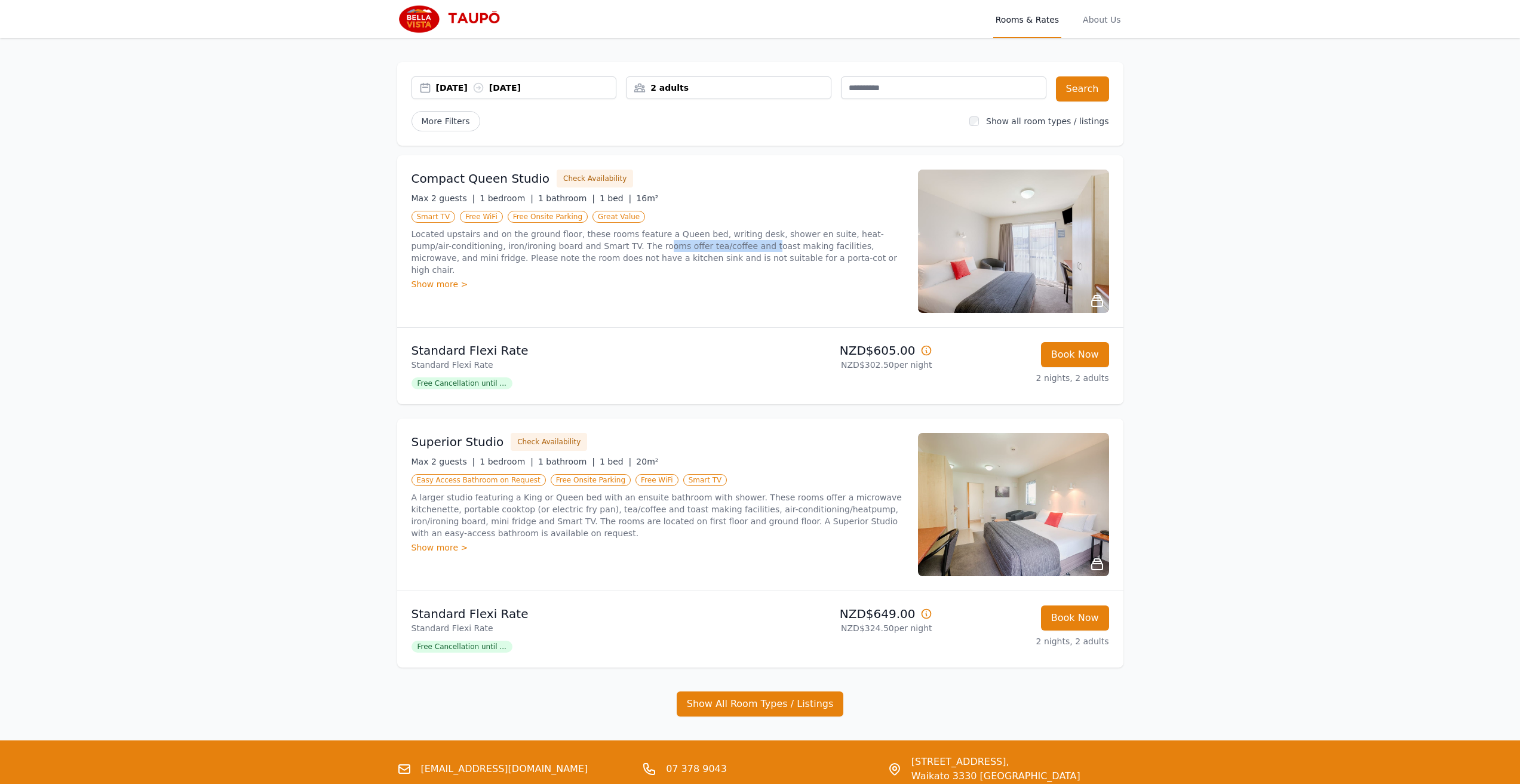
drag, startPoint x: 691, startPoint y: 244, endPoint x: 611, endPoint y: 249, distance: 80.2
click at [611, 249] on p "Located upstairs and on the ground floor, these rooms feature a Queen bed, writ…" at bounding box center [658, 252] width 492 height 48
drag, startPoint x: 773, startPoint y: 256, endPoint x: 889, endPoint y: 253, distance: 116.0
click at [889, 253] on p "Located upstairs and on the ground floor, these rooms feature a Queen bed, writ…" at bounding box center [658, 252] width 492 height 48
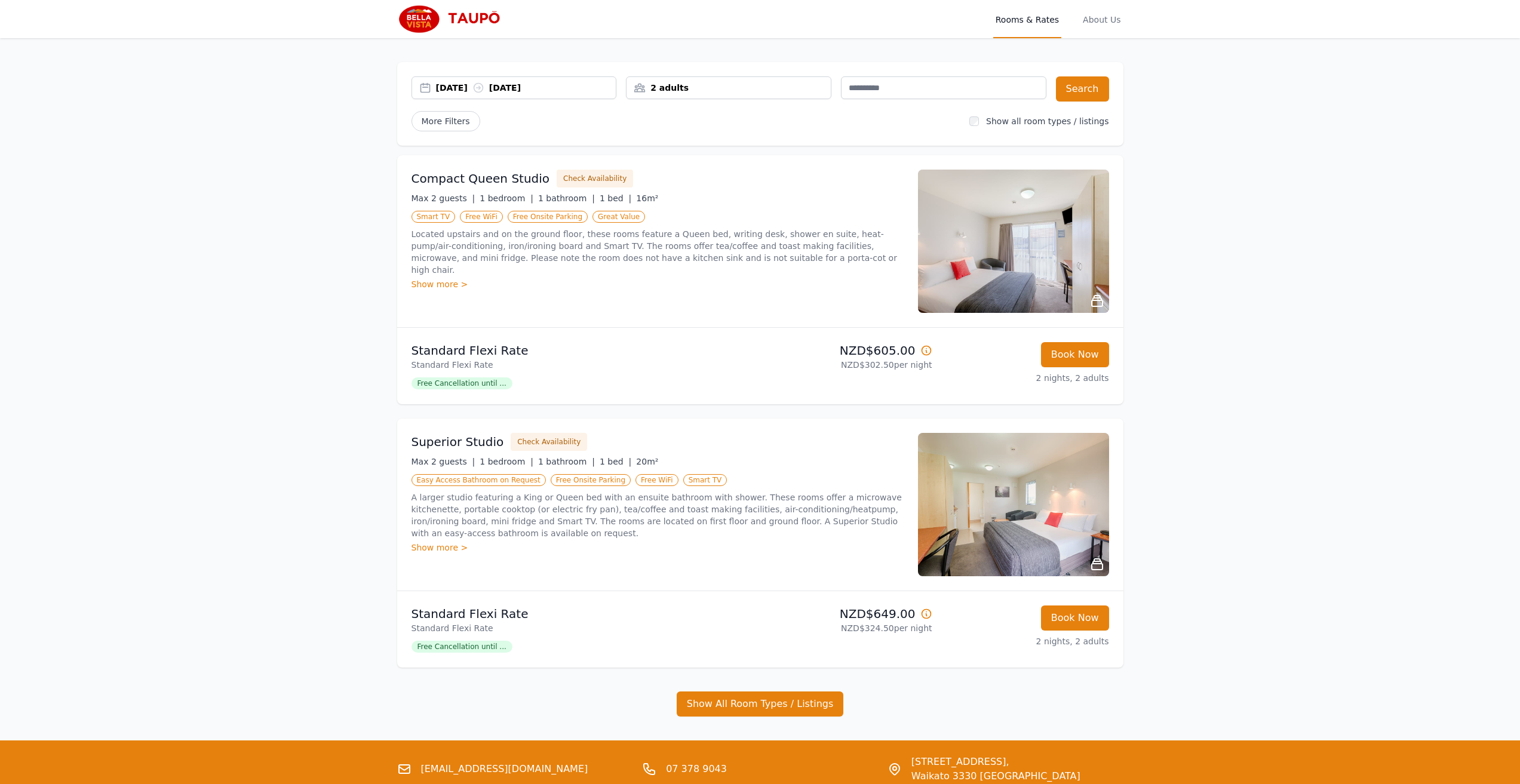
drag, startPoint x: 852, startPoint y: 246, endPoint x: 783, endPoint y: 250, distance: 69.1
click at [850, 246] on p "Located upstairs and on the ground floor, these rooms feature a Queen bed, writ…" at bounding box center [658, 252] width 492 height 48
drag, startPoint x: 504, startPoint y: 247, endPoint x: 484, endPoint y: 251, distance: 20.4
click at [504, 247] on p "Located upstairs and on the ground floor, these rooms feature a Queen bed, writ…" at bounding box center [658, 252] width 492 height 48
click at [542, 444] on button "Check Availability" at bounding box center [548, 442] width 76 height 18
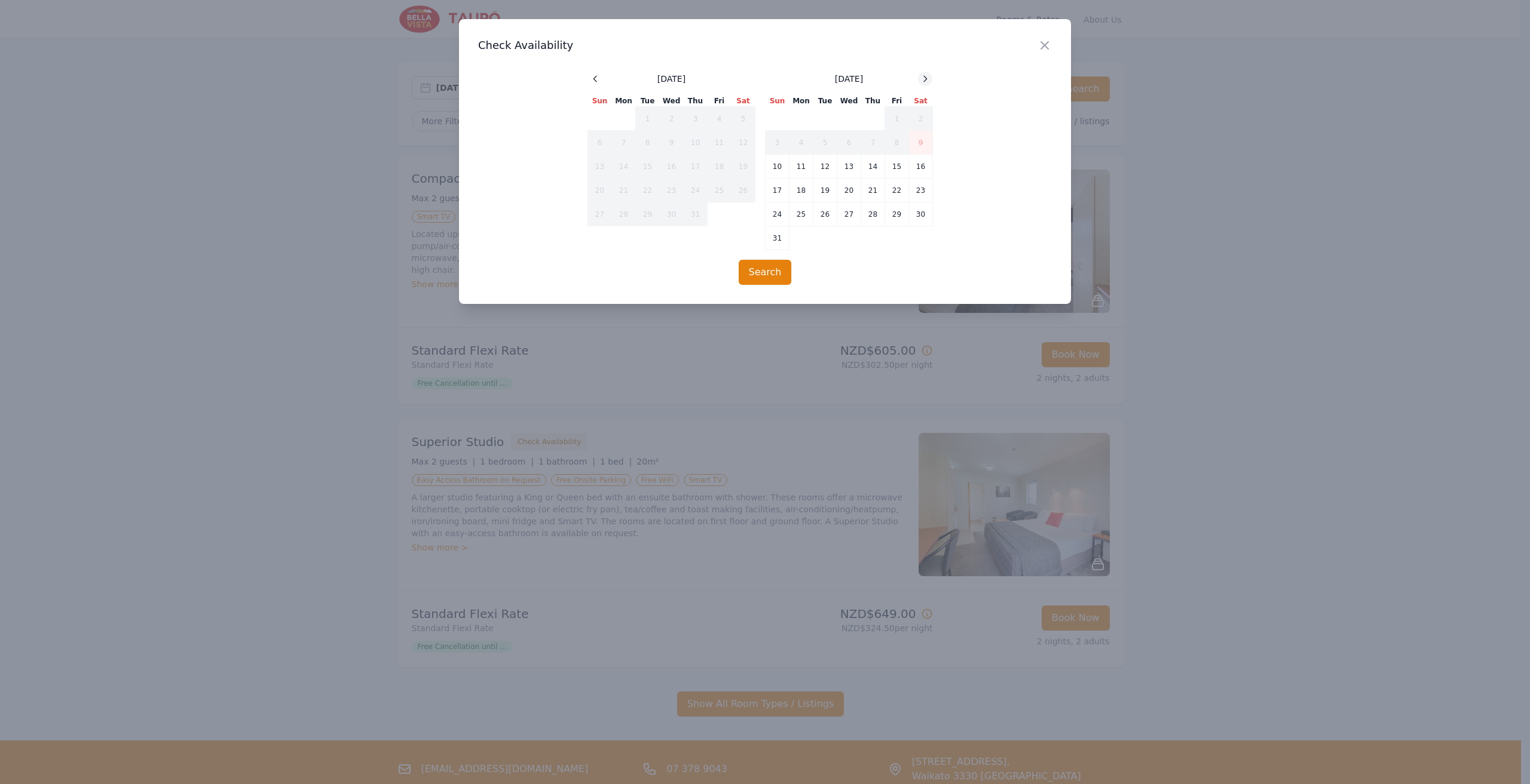
click at [924, 79] on icon at bounding box center [925, 78] width 9 height 9
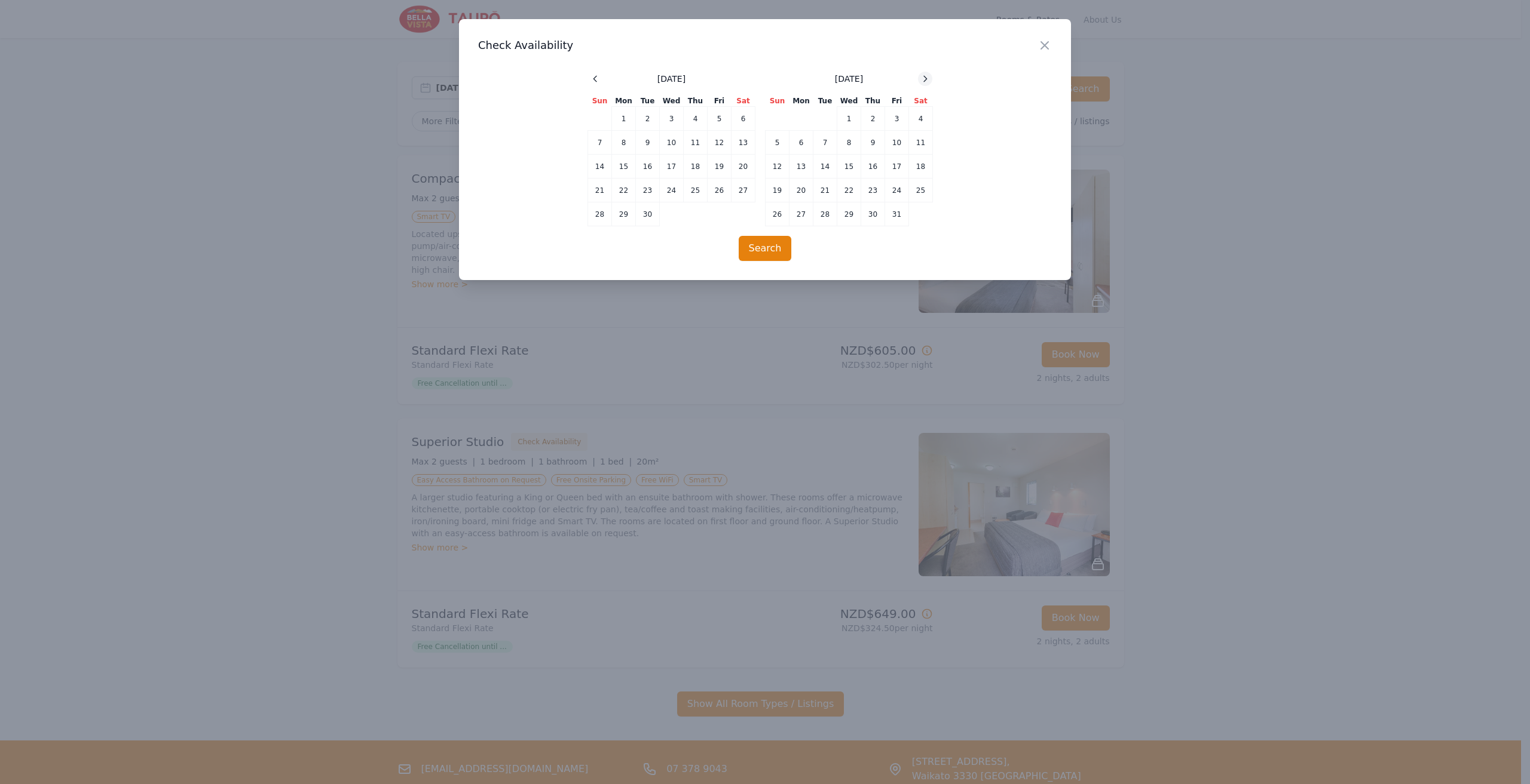
click at [924, 79] on icon at bounding box center [925, 78] width 9 height 9
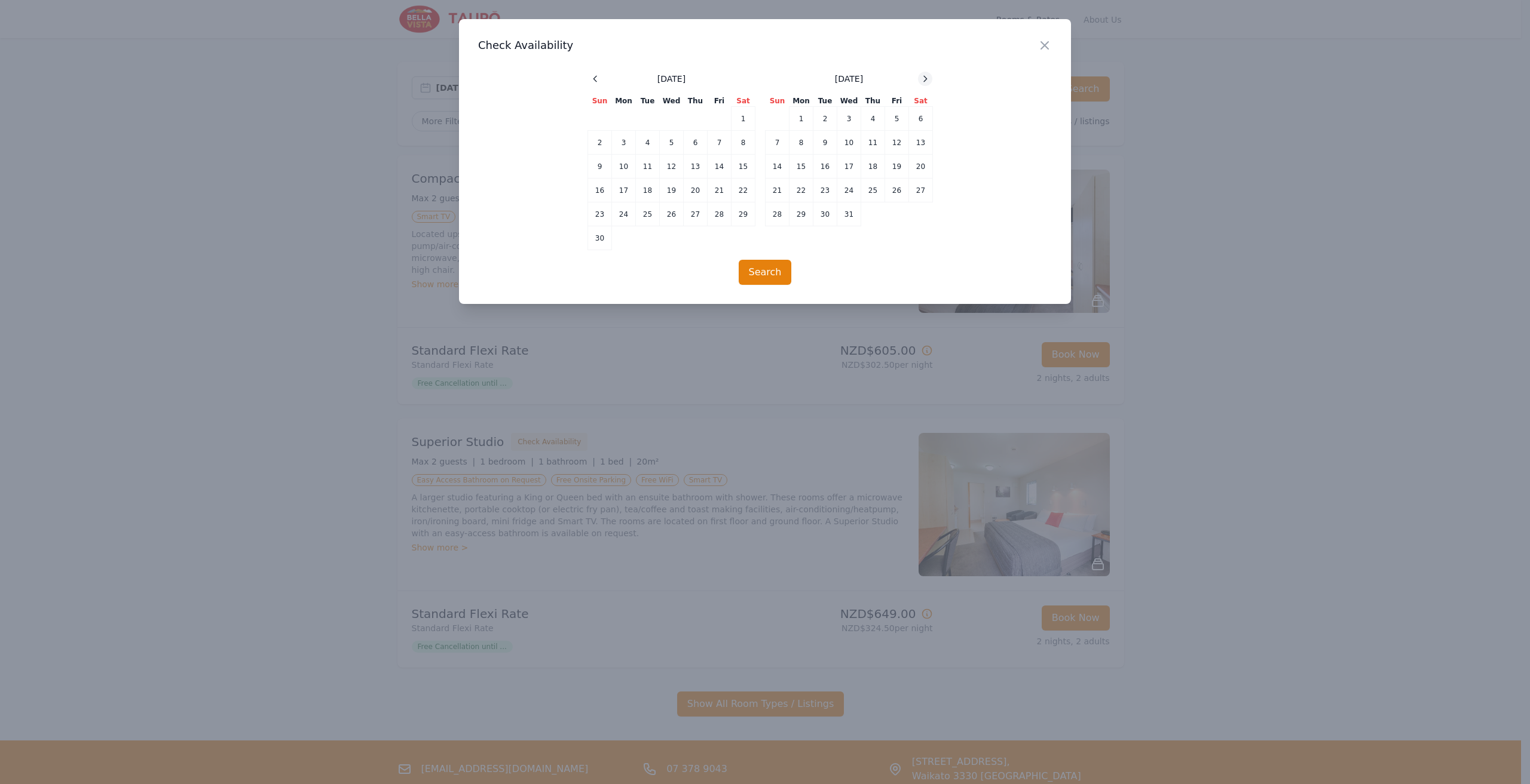
click at [924, 79] on icon at bounding box center [925, 78] width 9 height 9
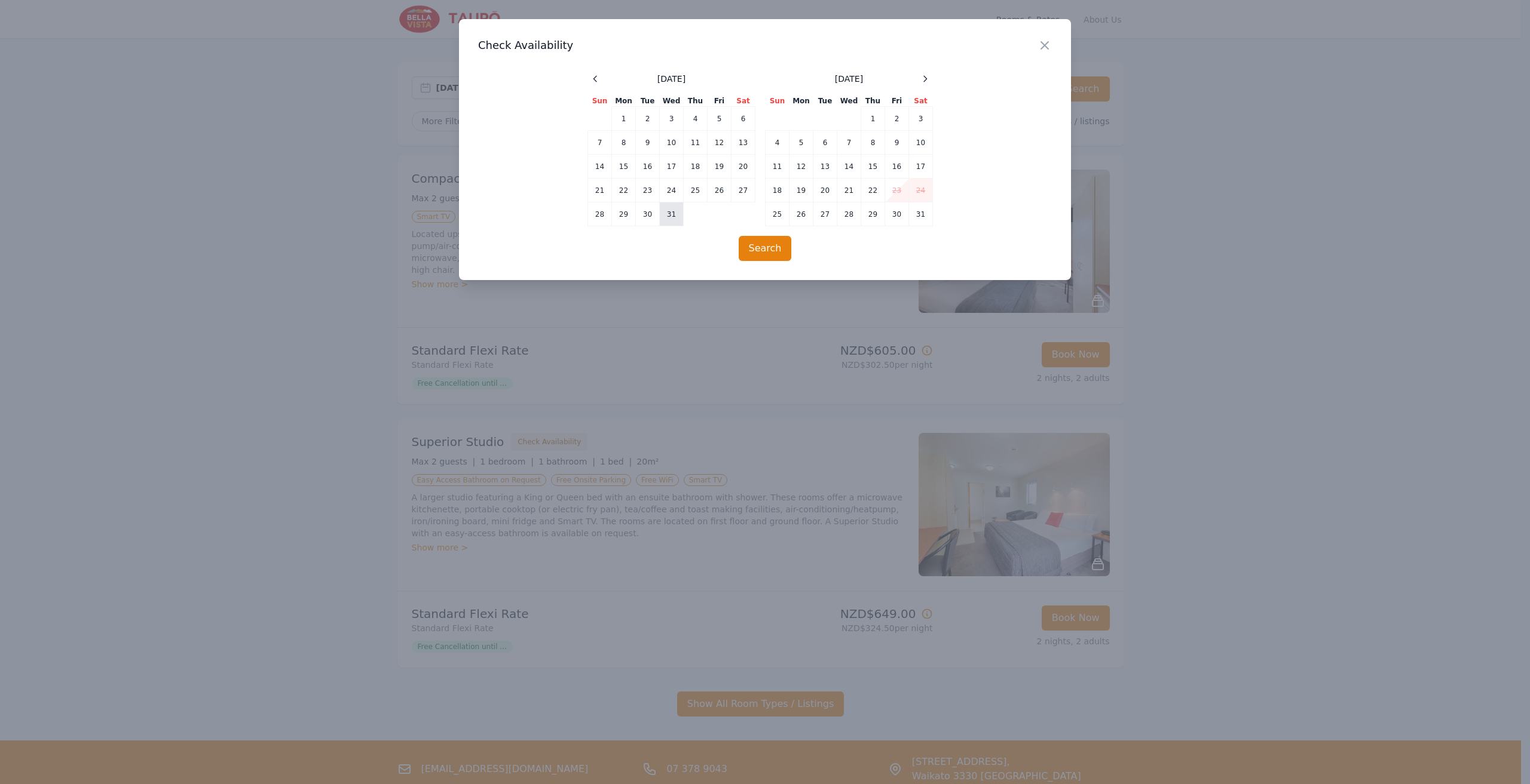
drag, startPoint x: 669, startPoint y: 220, endPoint x: 677, endPoint y: 219, distance: 8.1
click at [669, 220] on td "31" at bounding box center [672, 214] width 24 height 24
click at [896, 125] on td "2" at bounding box center [897, 119] width 24 height 24
click at [771, 262] on div "Close Check Availability [DATE] Sun Mon Tue Wed Thu Fri Sat 1 2 3 4 5 6 7 8 9 1…" at bounding box center [765, 149] width 612 height 261
click at [767, 255] on button "Search" at bounding box center [765, 248] width 53 height 25
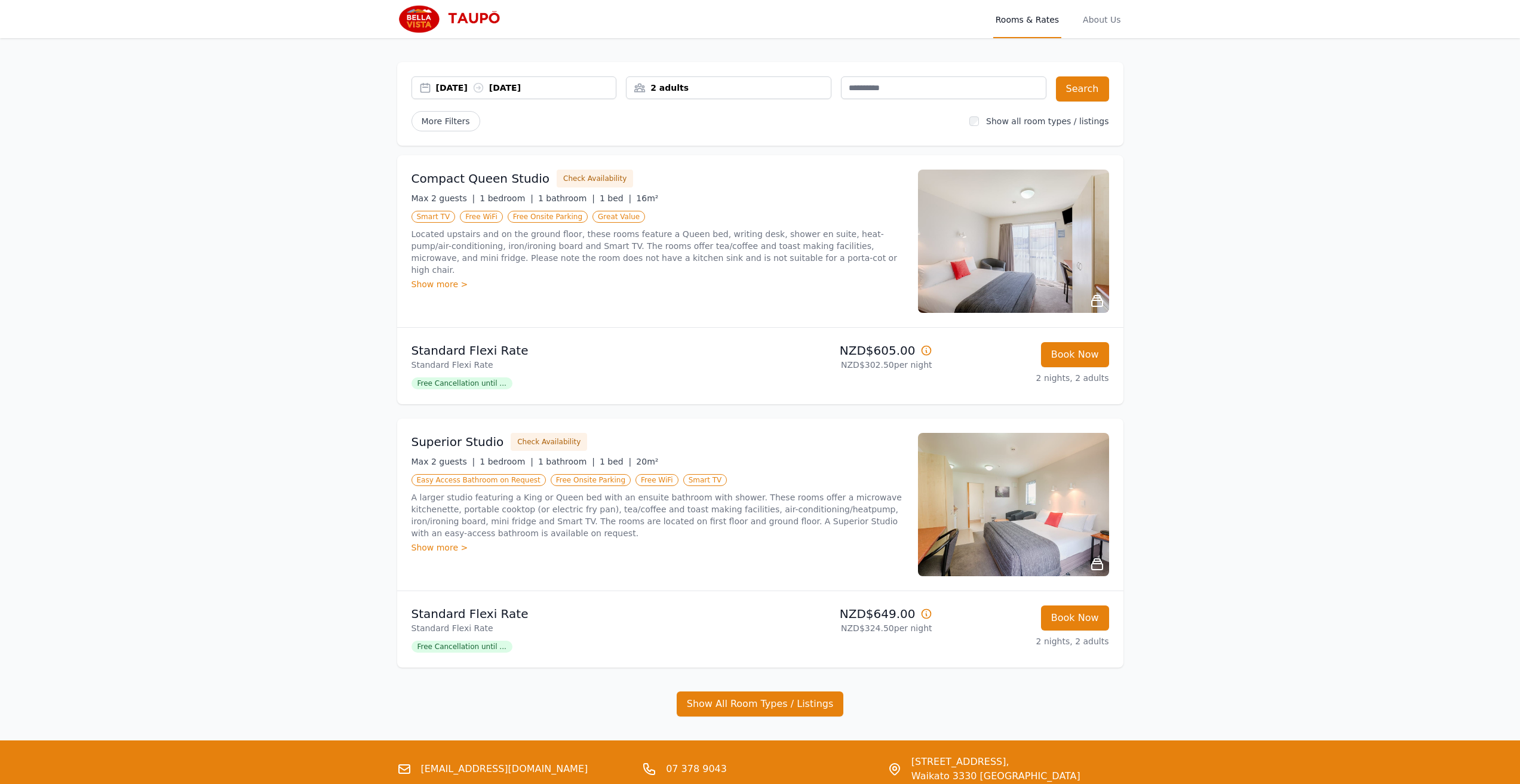
click at [1041, 528] on img at bounding box center [1013, 504] width 191 height 143
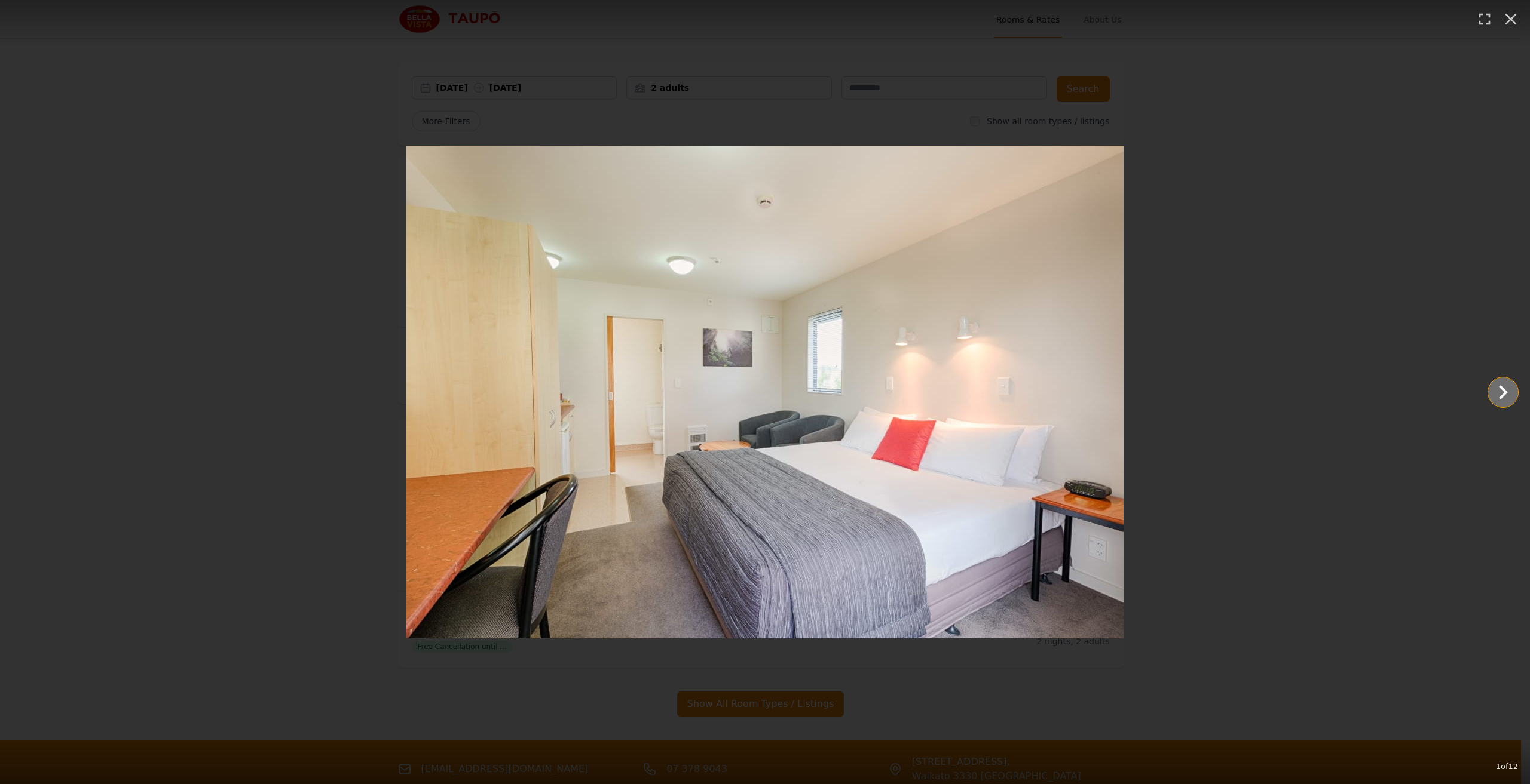
click at [1511, 387] on icon "Show slide 2 of 12" at bounding box center [1503, 392] width 28 height 28
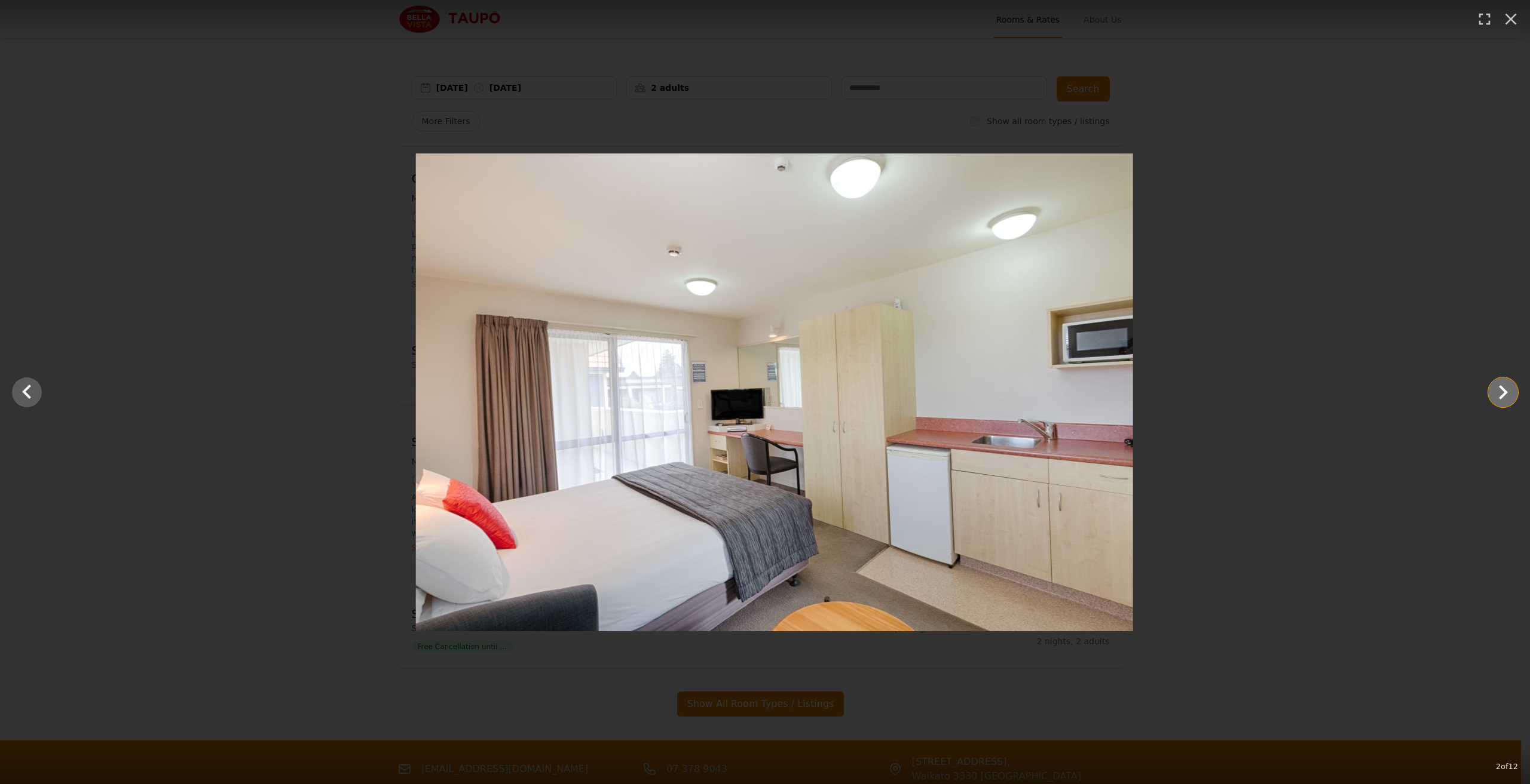
click at [1511, 387] on icon "Show slide 3 of 12" at bounding box center [1503, 392] width 28 height 28
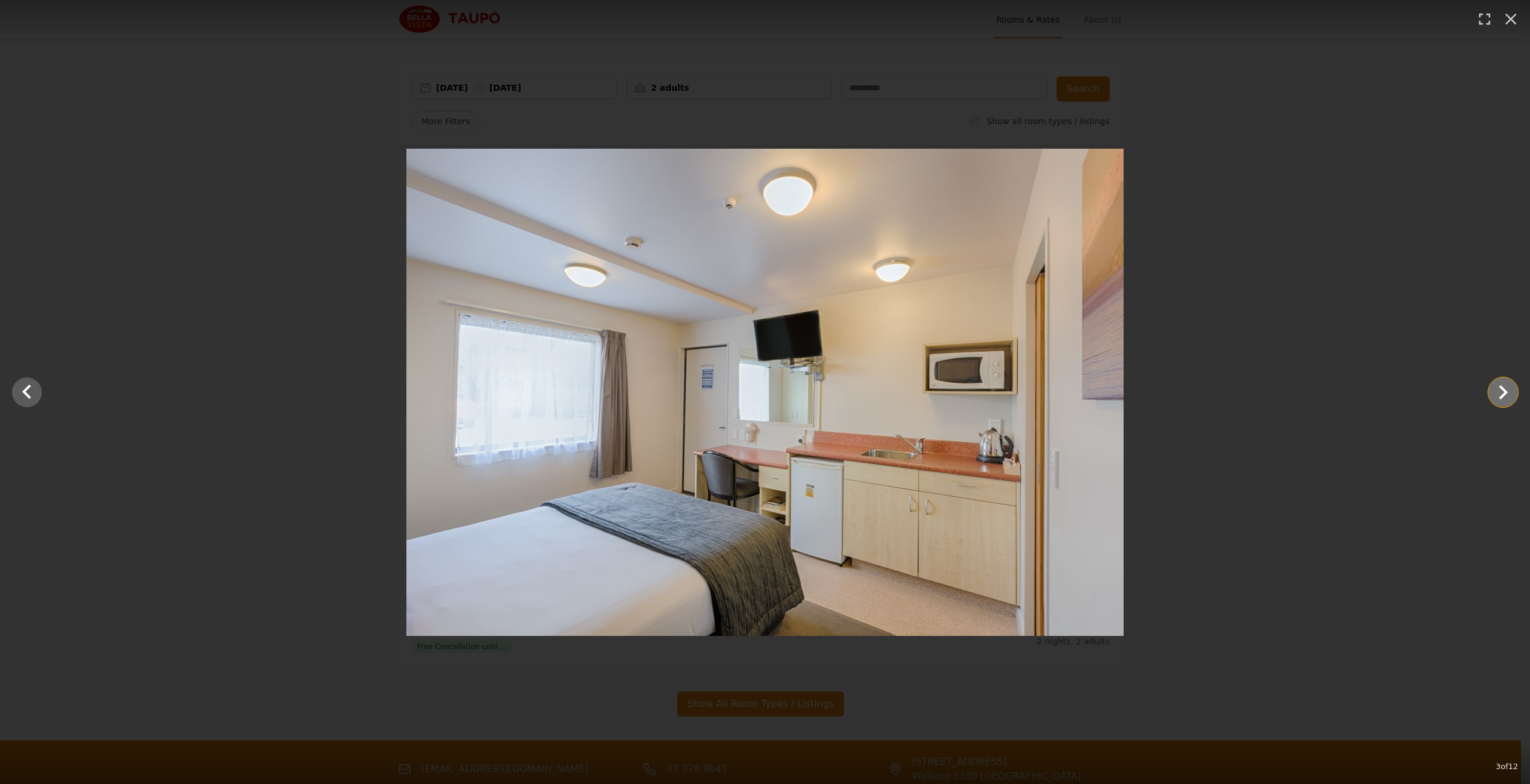
click at [1511, 387] on icon "Show slide 4 of 12" at bounding box center [1503, 392] width 28 height 28
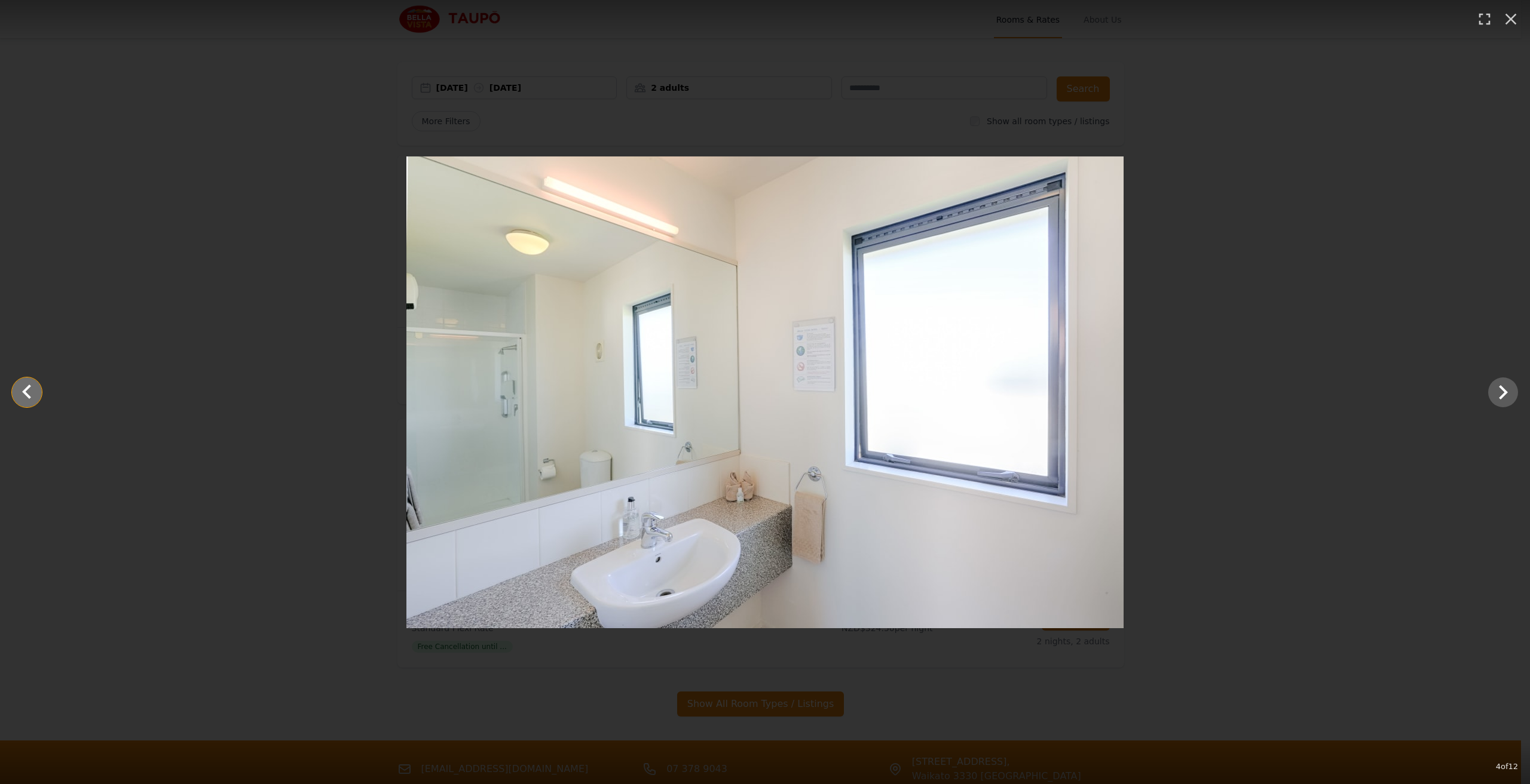
drag, startPoint x: 31, startPoint y: 390, endPoint x: 36, endPoint y: 395, distance: 7.1
click at [36, 395] on icon "Show slide 3 of 12" at bounding box center [27, 392] width 28 height 28
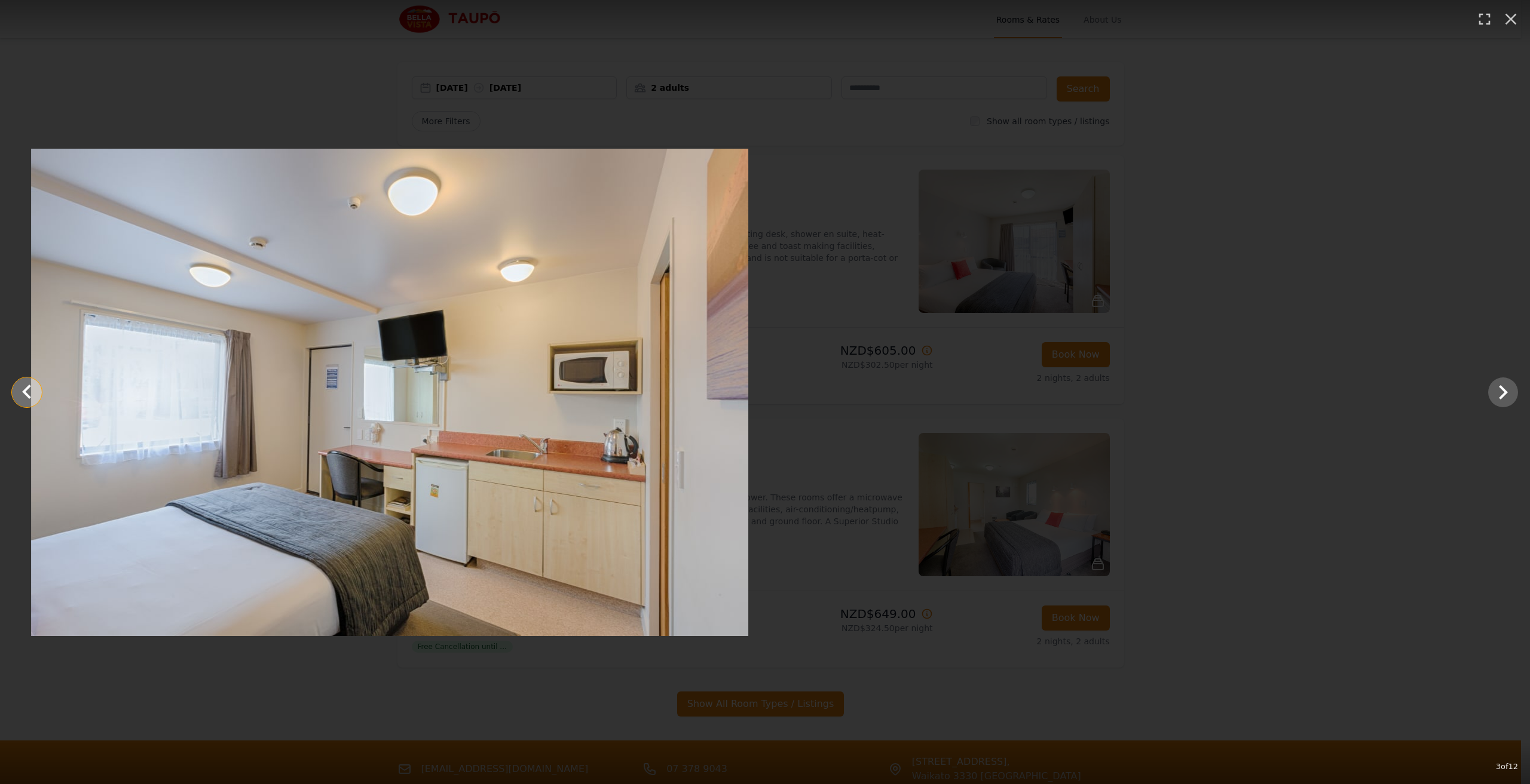
click at [36, 395] on icon "Show slide 2 of 12" at bounding box center [27, 392] width 28 height 28
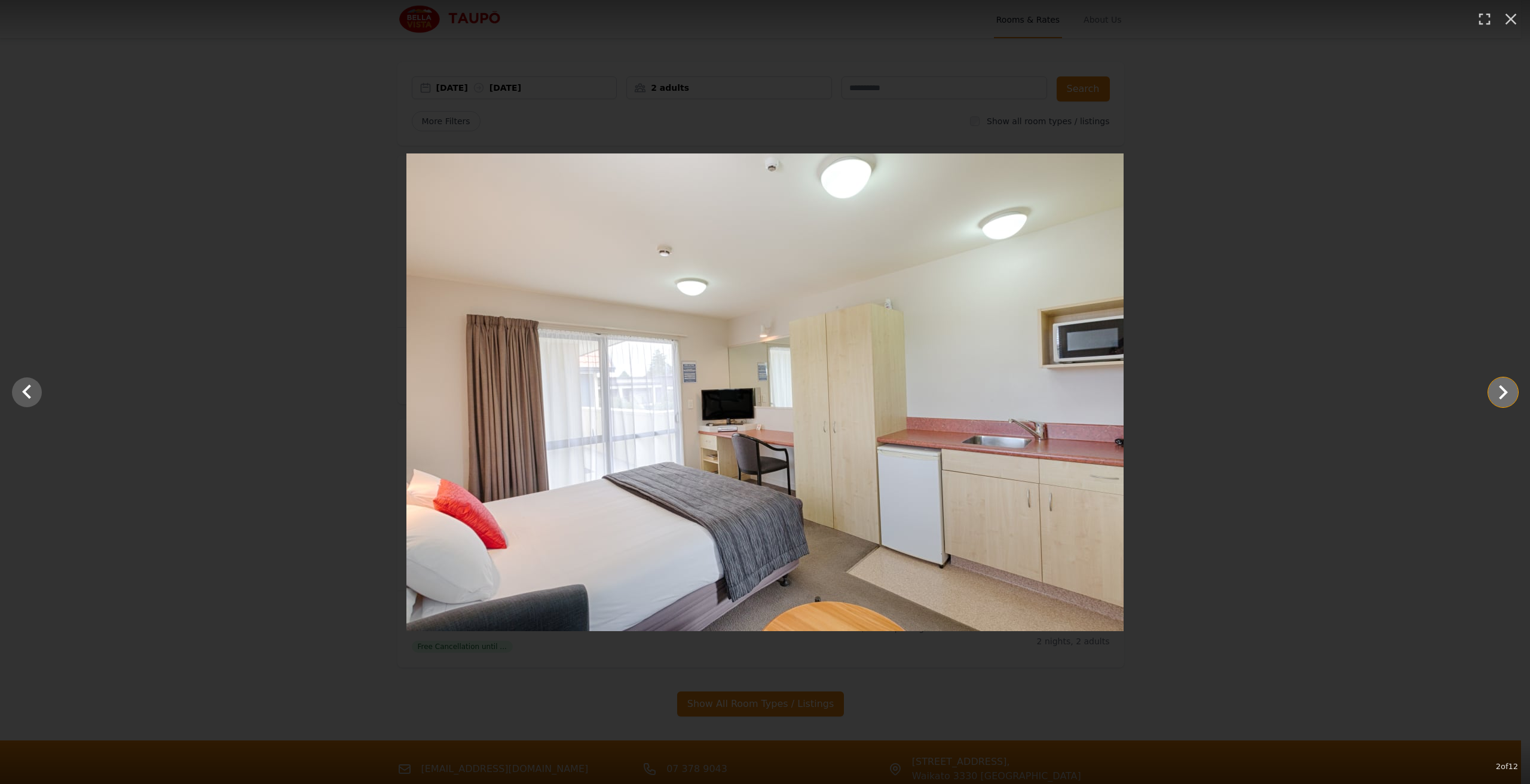
click at [1507, 398] on icon "Show slide 3 of 12" at bounding box center [1503, 392] width 28 height 28
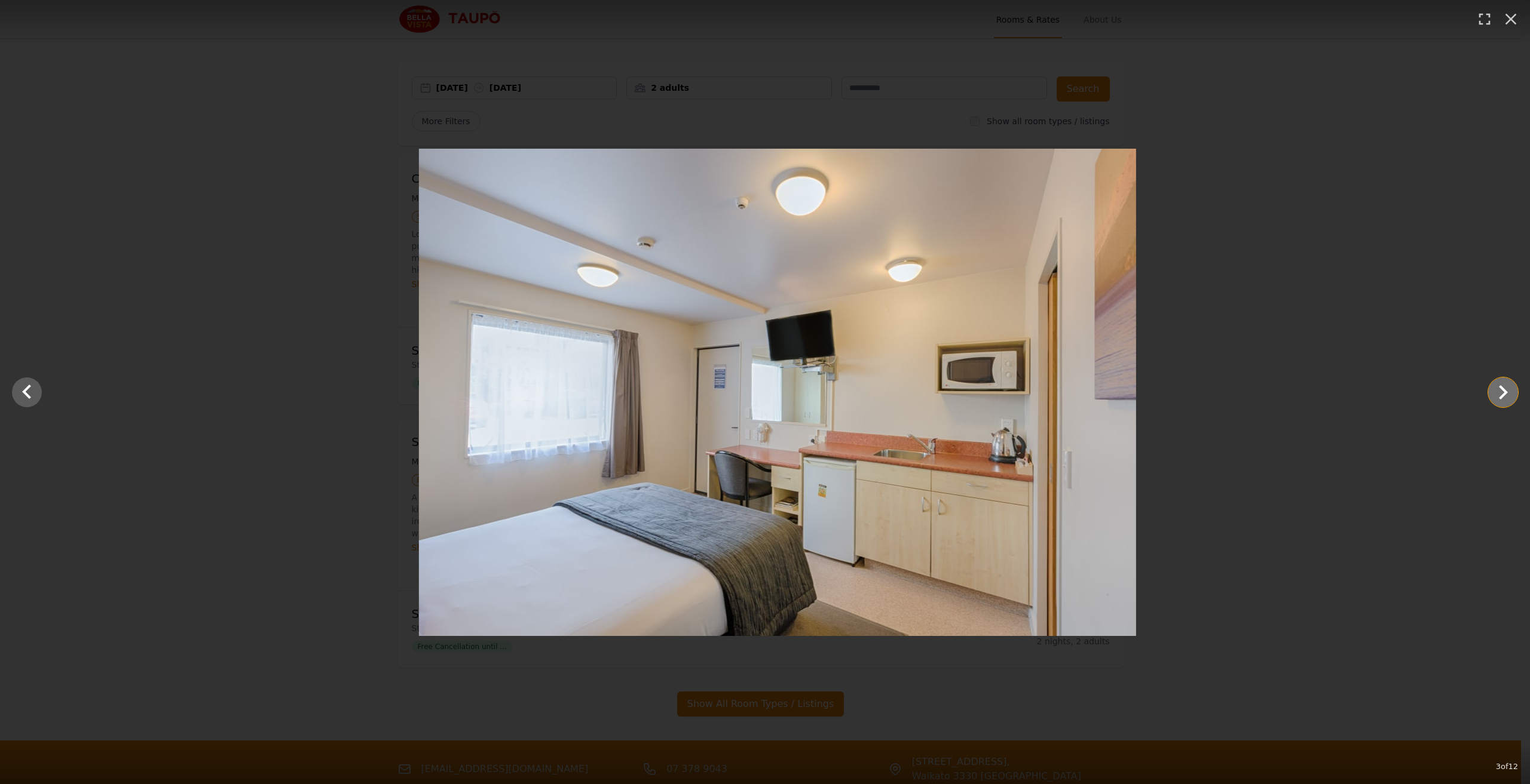
click at [1507, 398] on icon "Show slide 4 of 12" at bounding box center [1503, 392] width 28 height 28
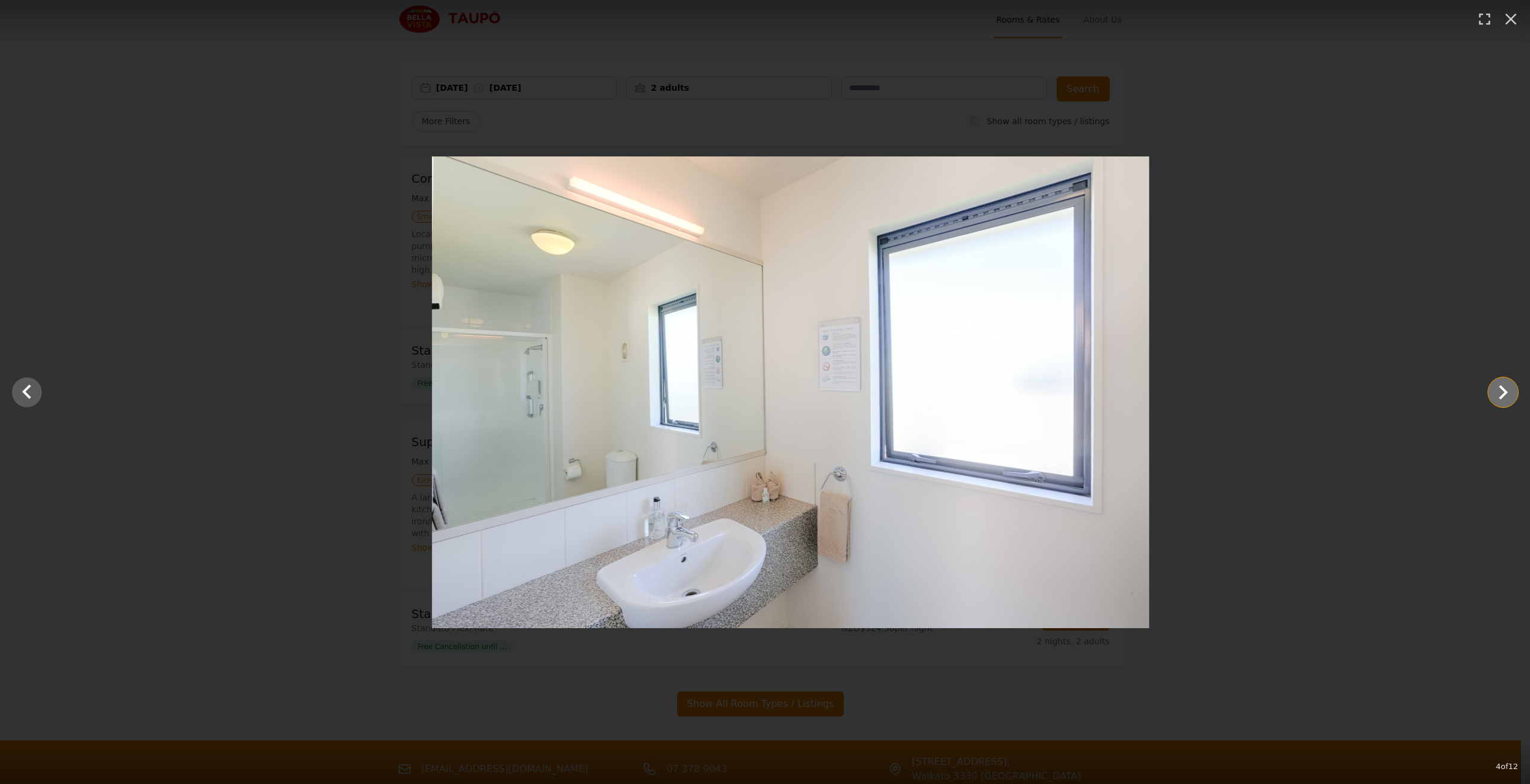
click at [1507, 398] on icon "Show slide 5 of 12" at bounding box center [1503, 392] width 28 height 28
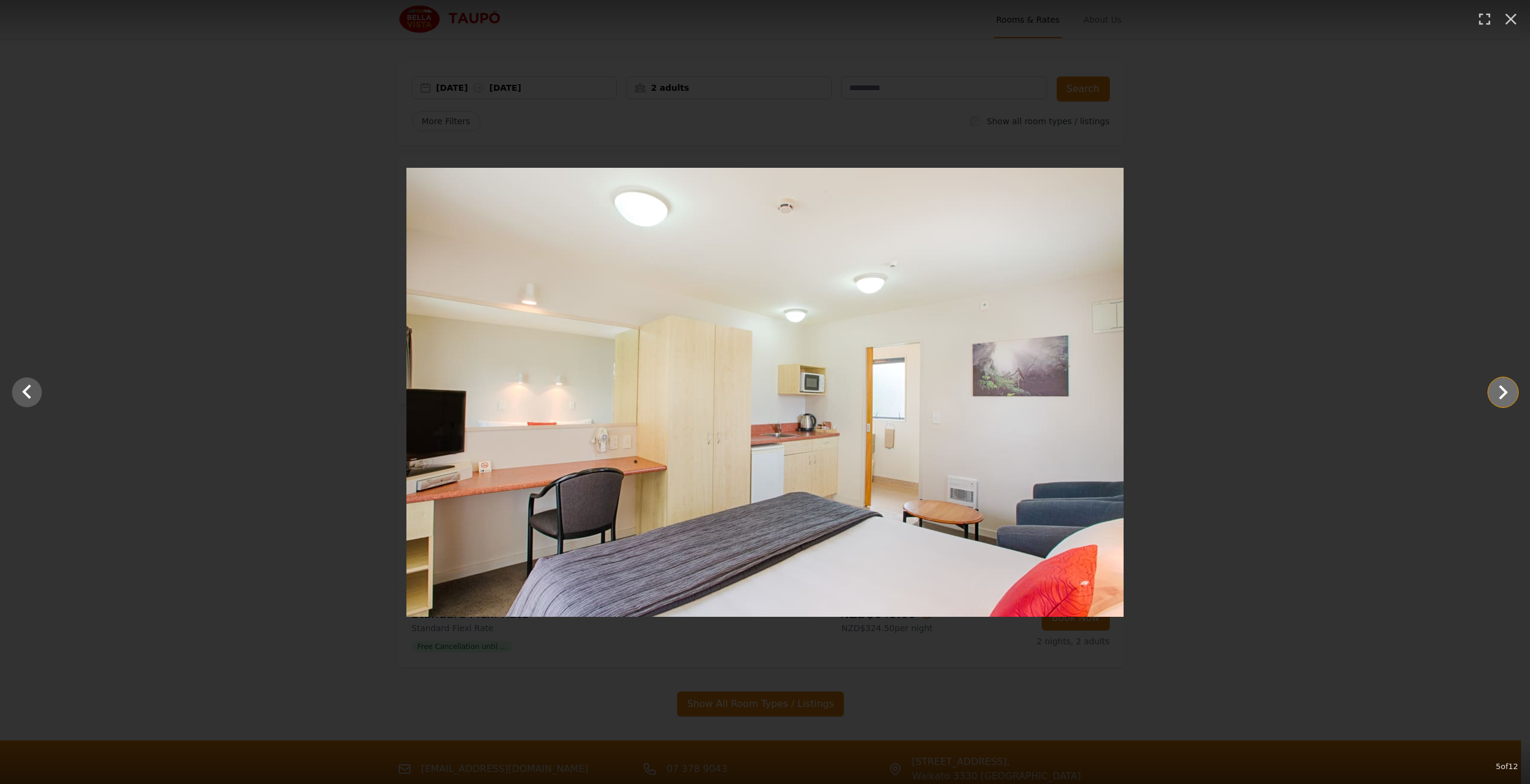
click at [1507, 398] on icon "Show slide 6 of 12" at bounding box center [1503, 392] width 28 height 28
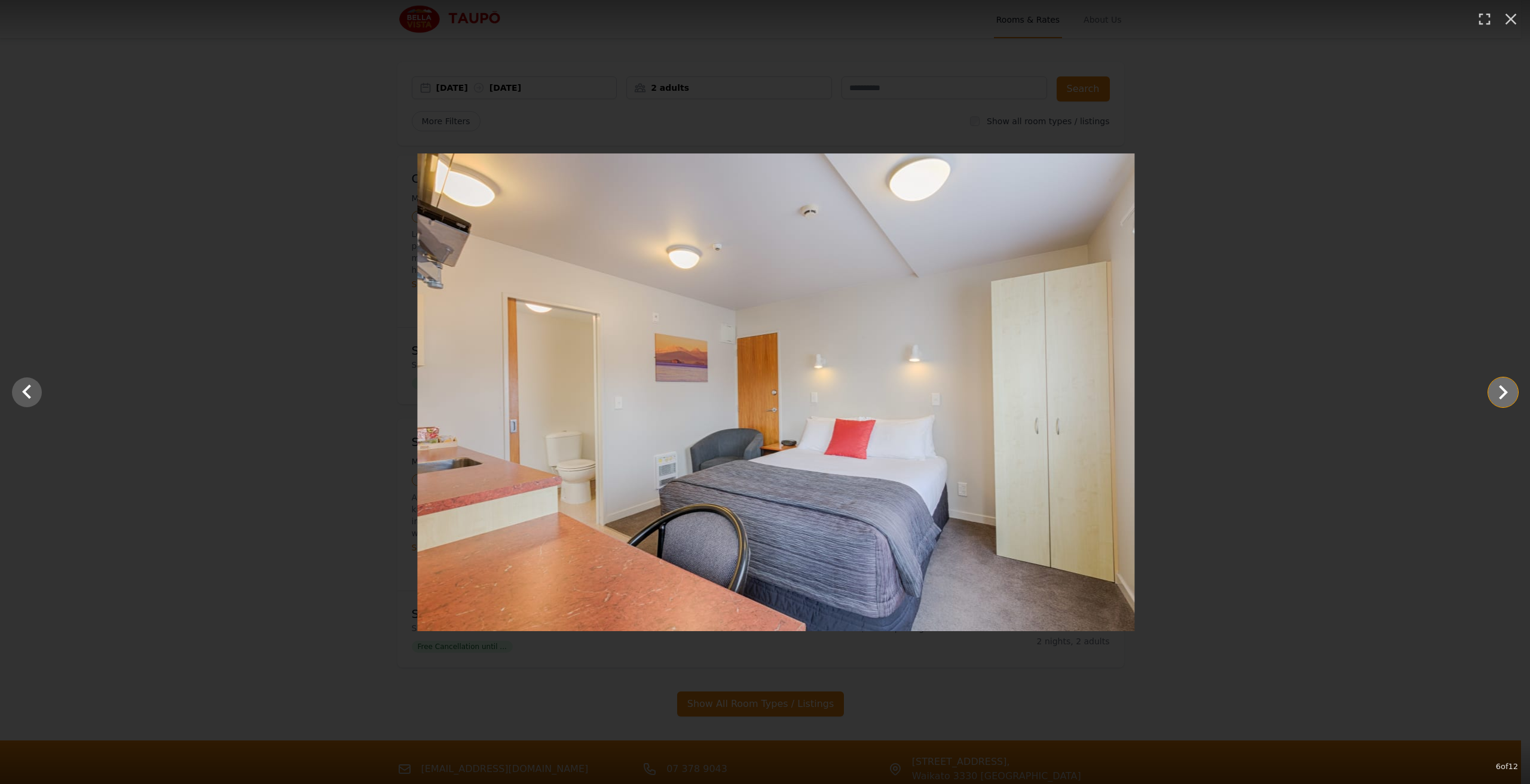
click at [1507, 398] on icon "Show slide 7 of 12" at bounding box center [1503, 392] width 28 height 28
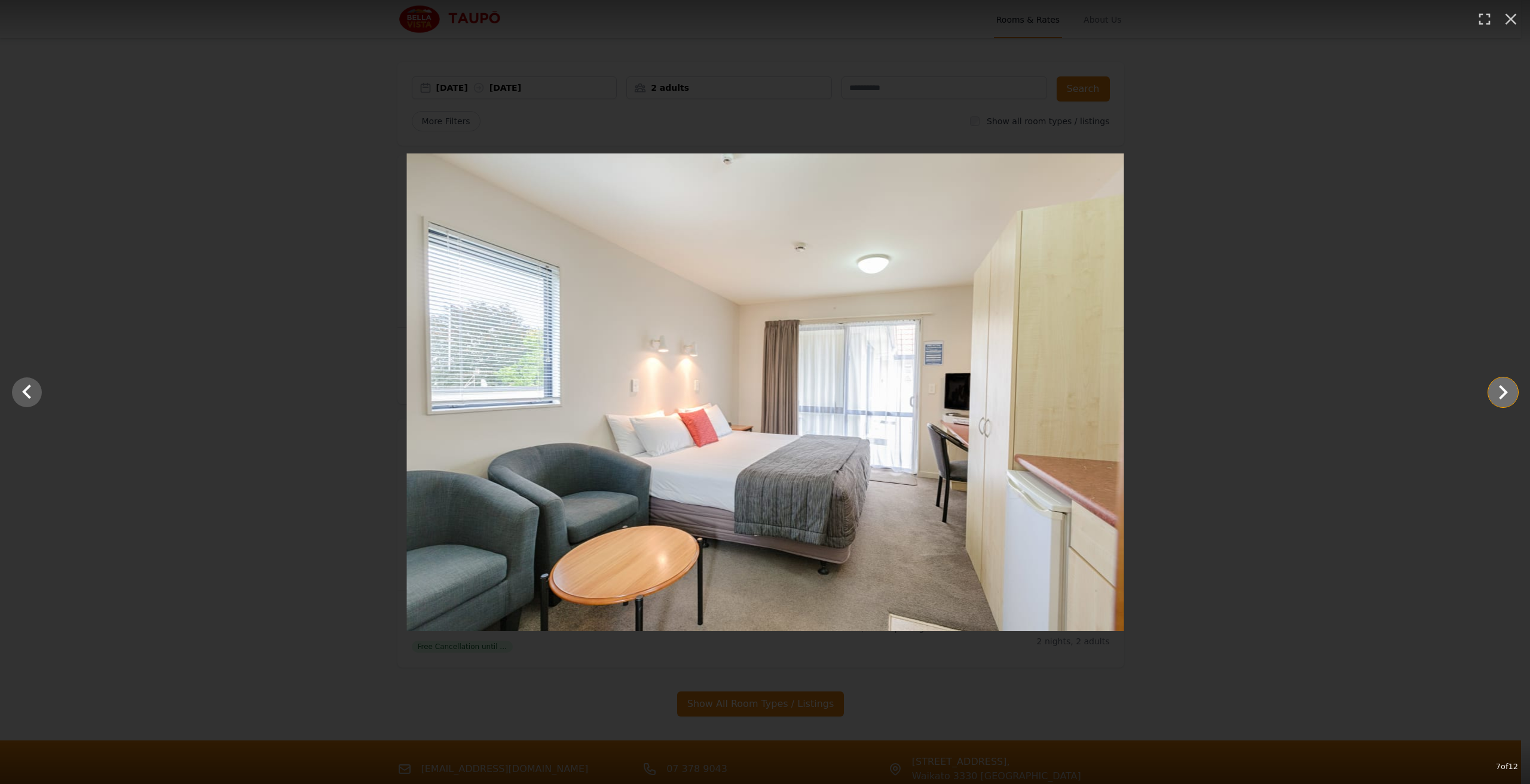
click at [1507, 398] on icon "Show slide 8 of 12" at bounding box center [1503, 392] width 28 height 28
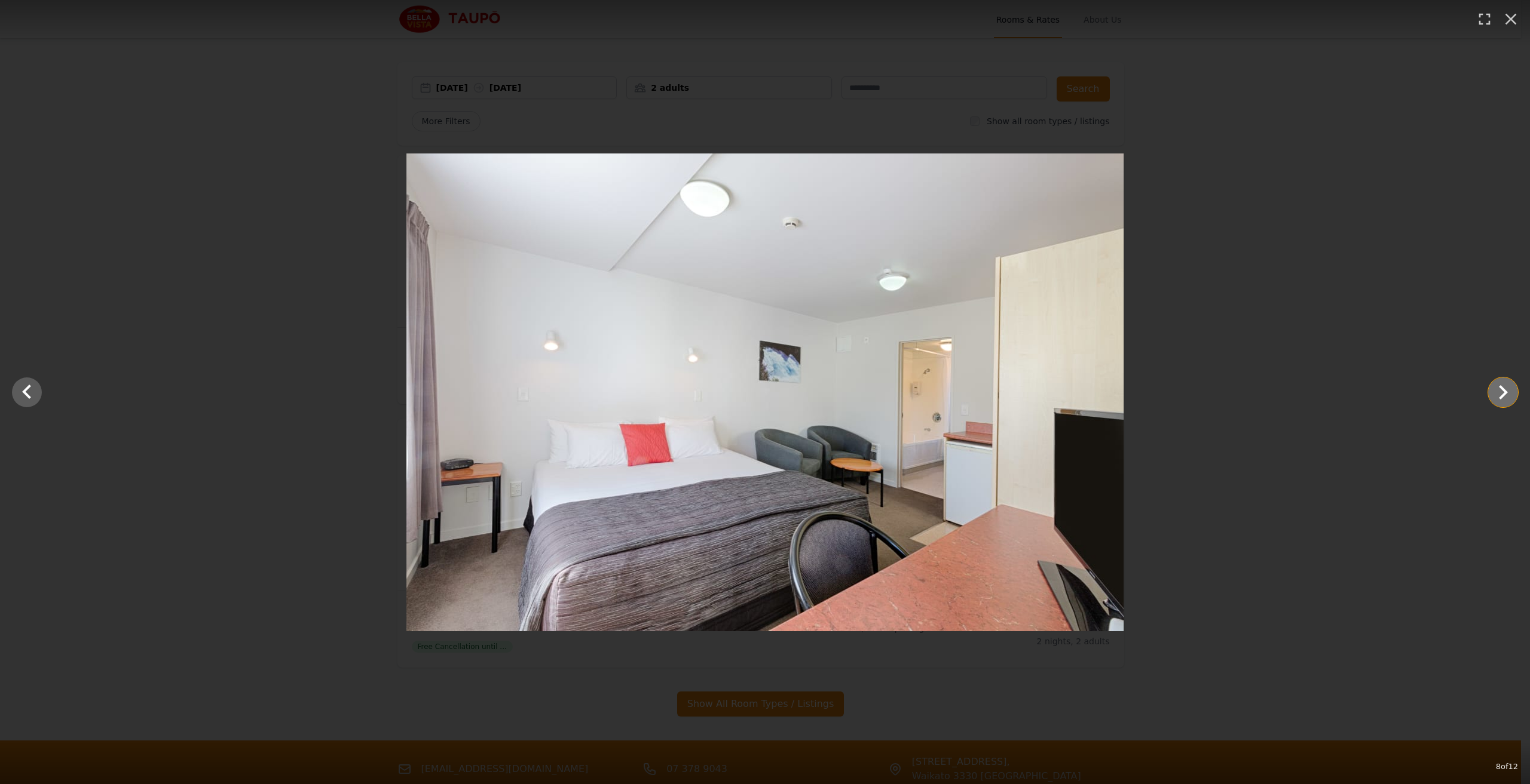
click at [1507, 398] on icon "Show slide 9 of 12" at bounding box center [1503, 392] width 28 height 28
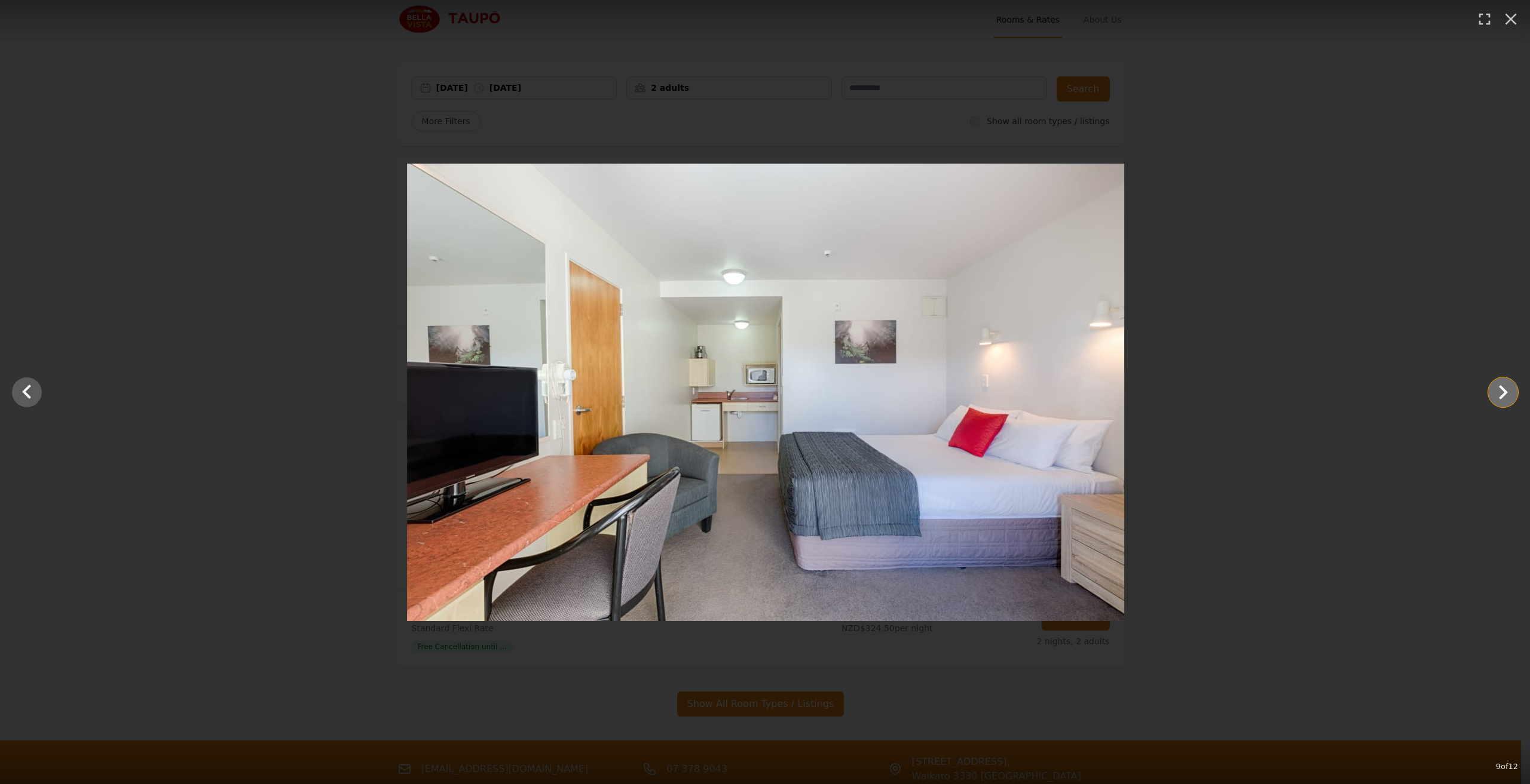
click at [1507, 398] on icon "Show slide 10 of 12" at bounding box center [1503, 392] width 28 height 28
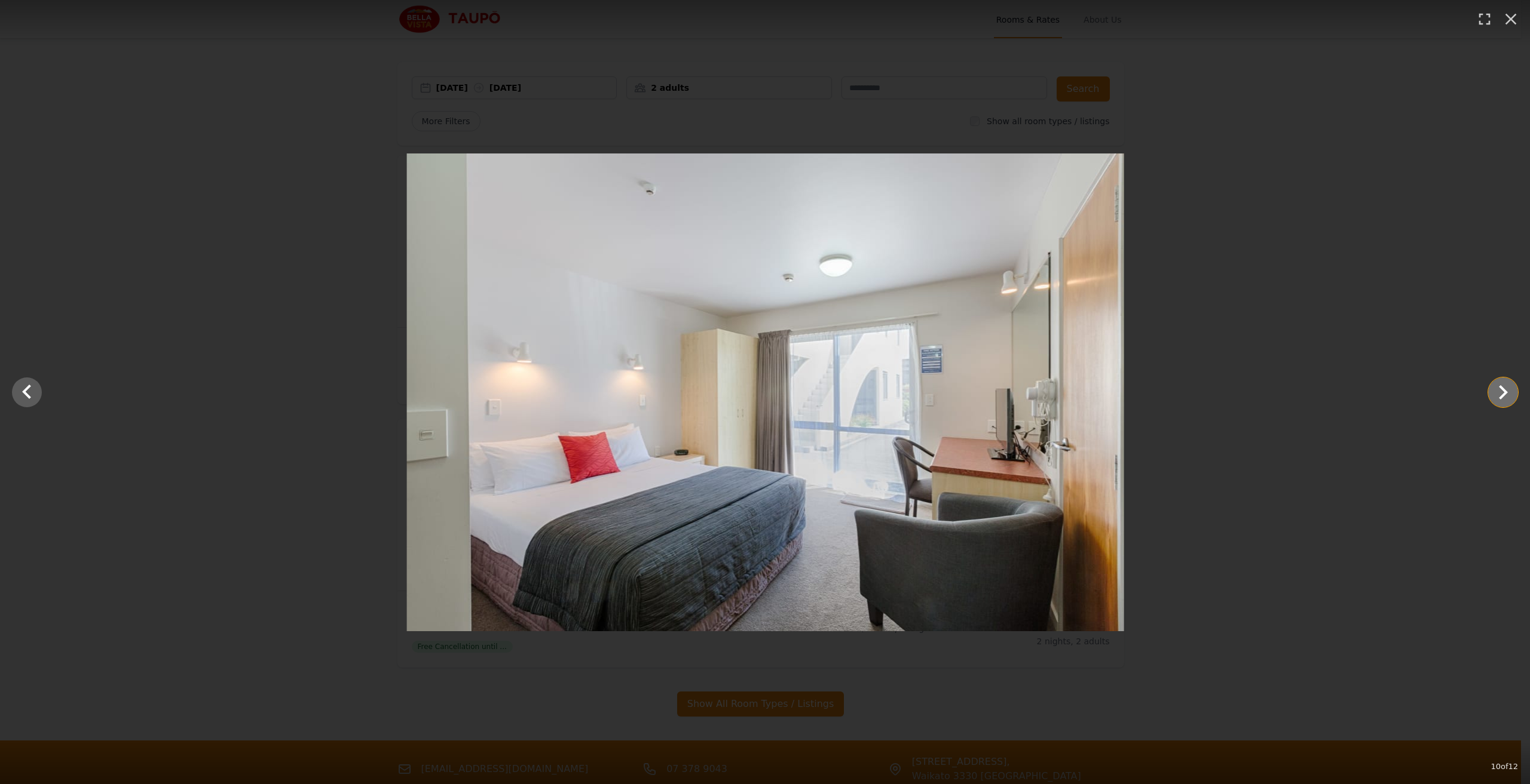
click at [1507, 398] on icon "Show slide 11 of 12" at bounding box center [1503, 392] width 28 height 28
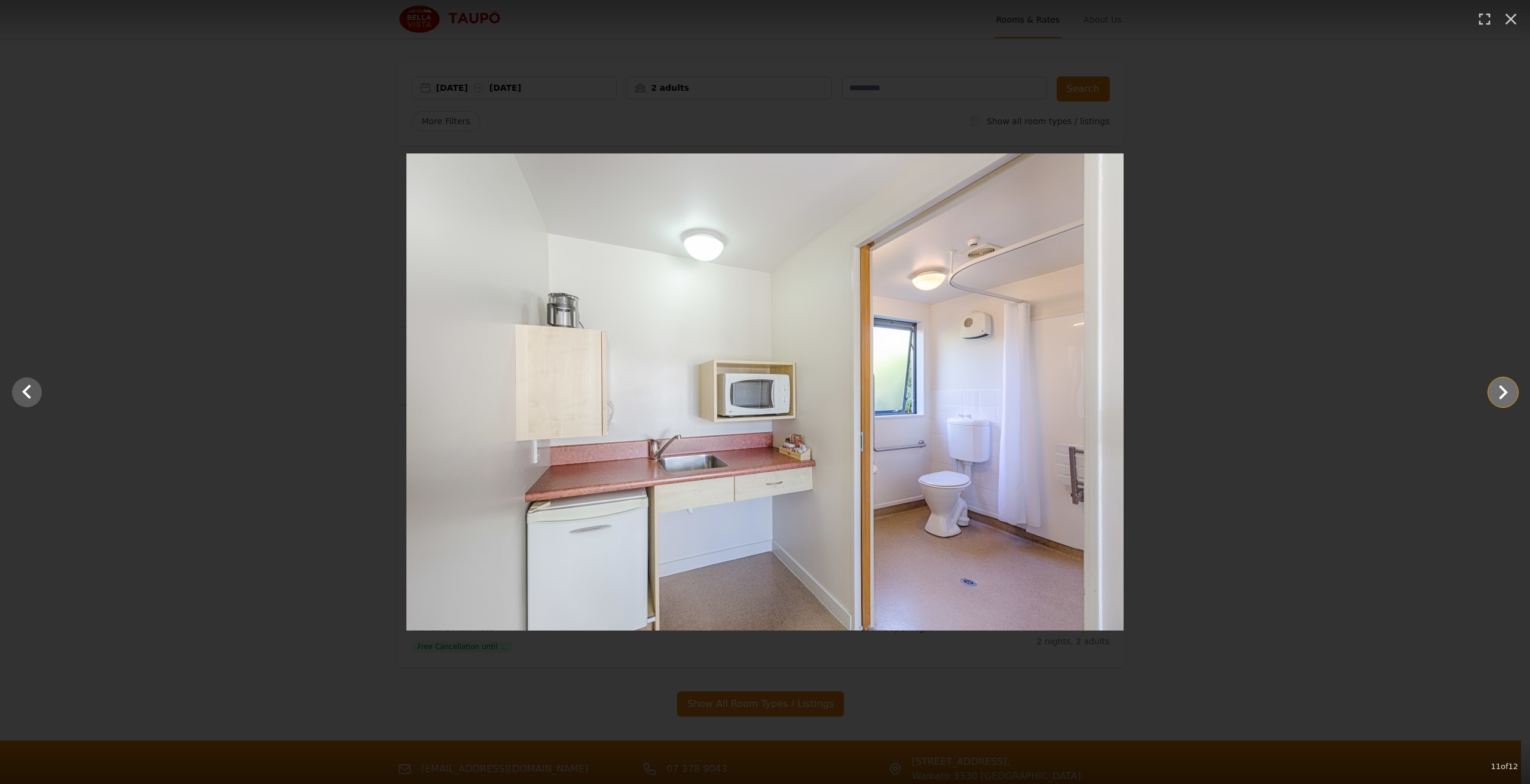
click at [1502, 385] on icon "Show slide 12 of 12" at bounding box center [1503, 392] width 28 height 28
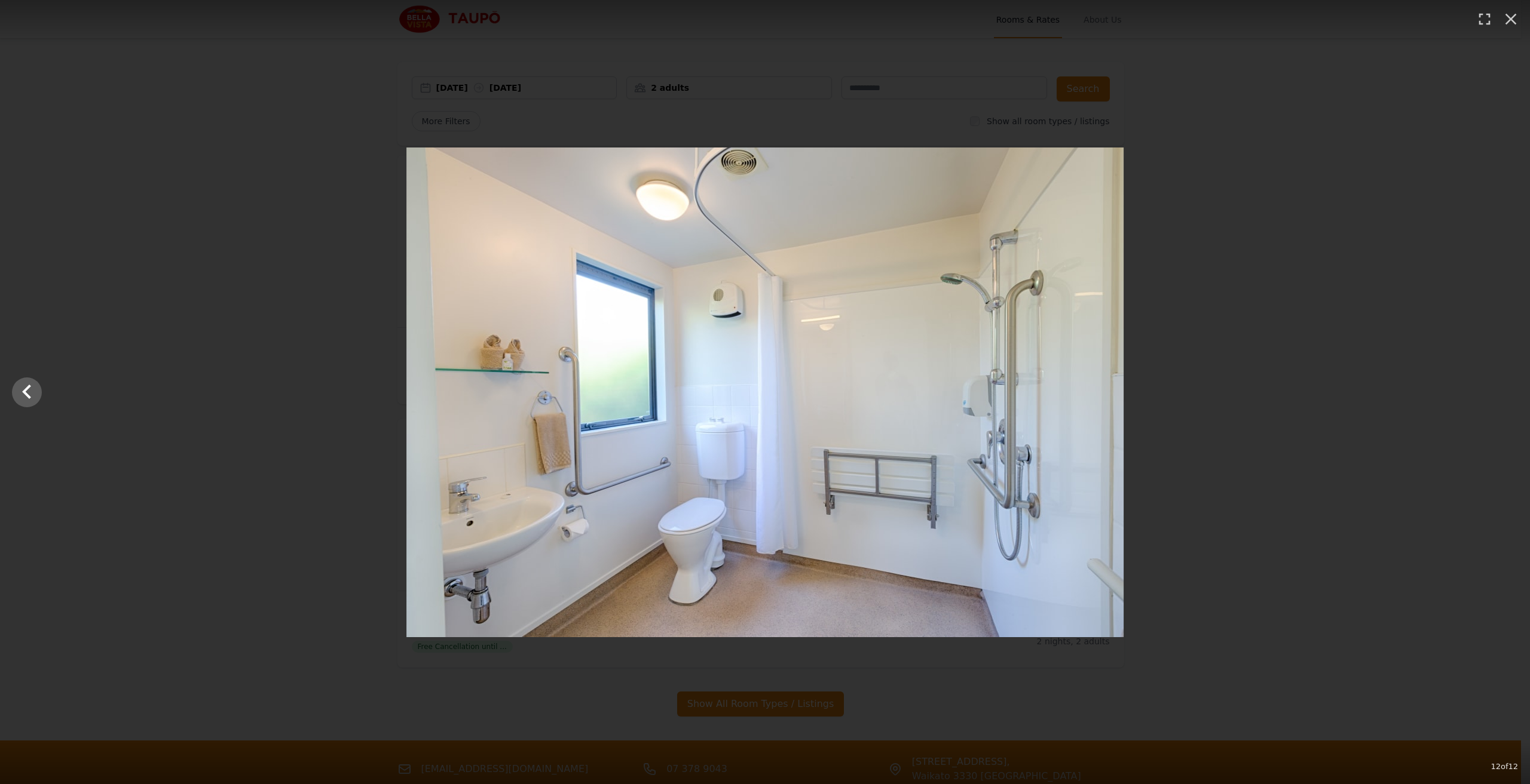
click at [1502, 384] on div at bounding box center [765, 392] width 1530 height 490
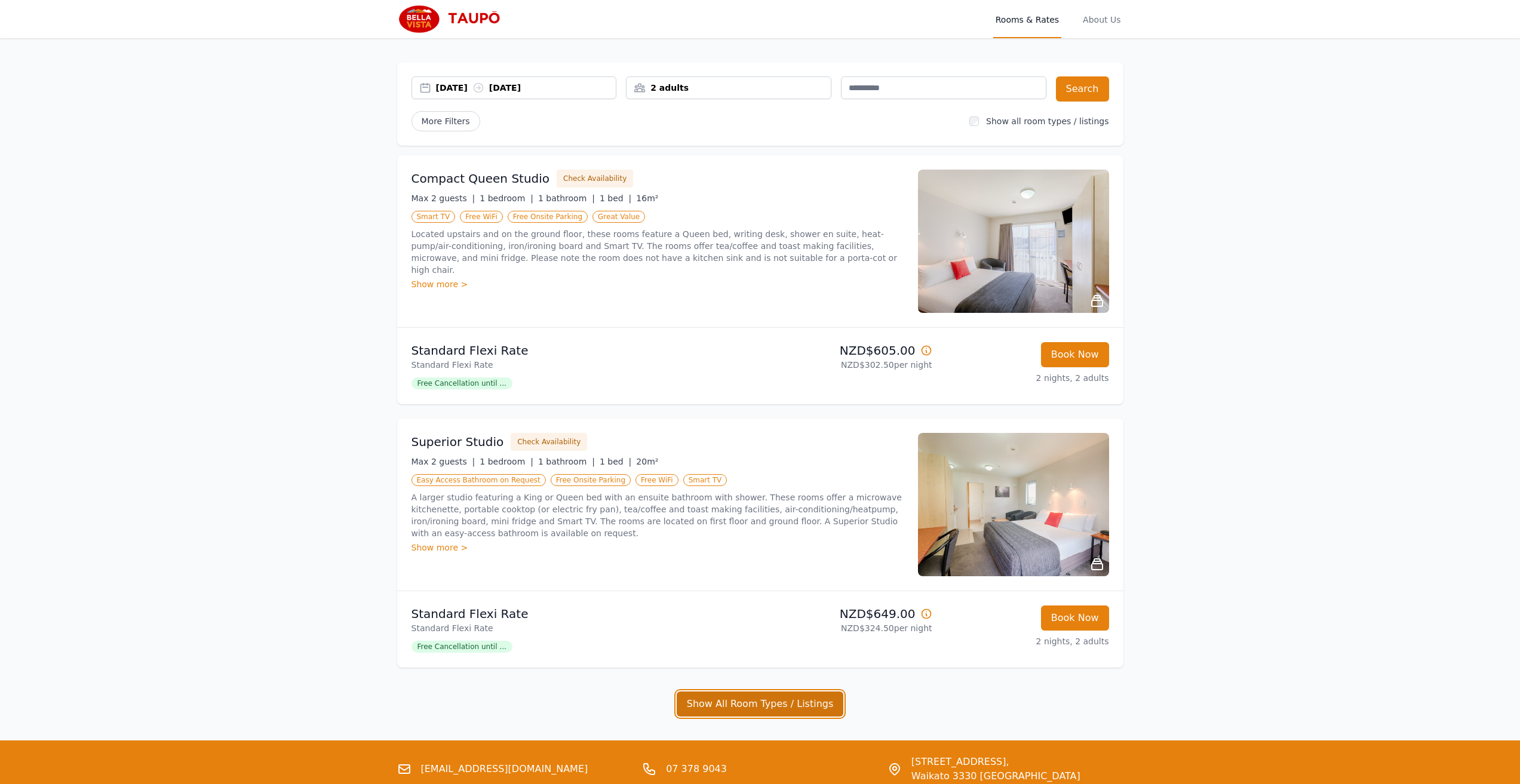
click at [791, 710] on button "Show All Room Types / Listings" at bounding box center [760, 704] width 167 height 25
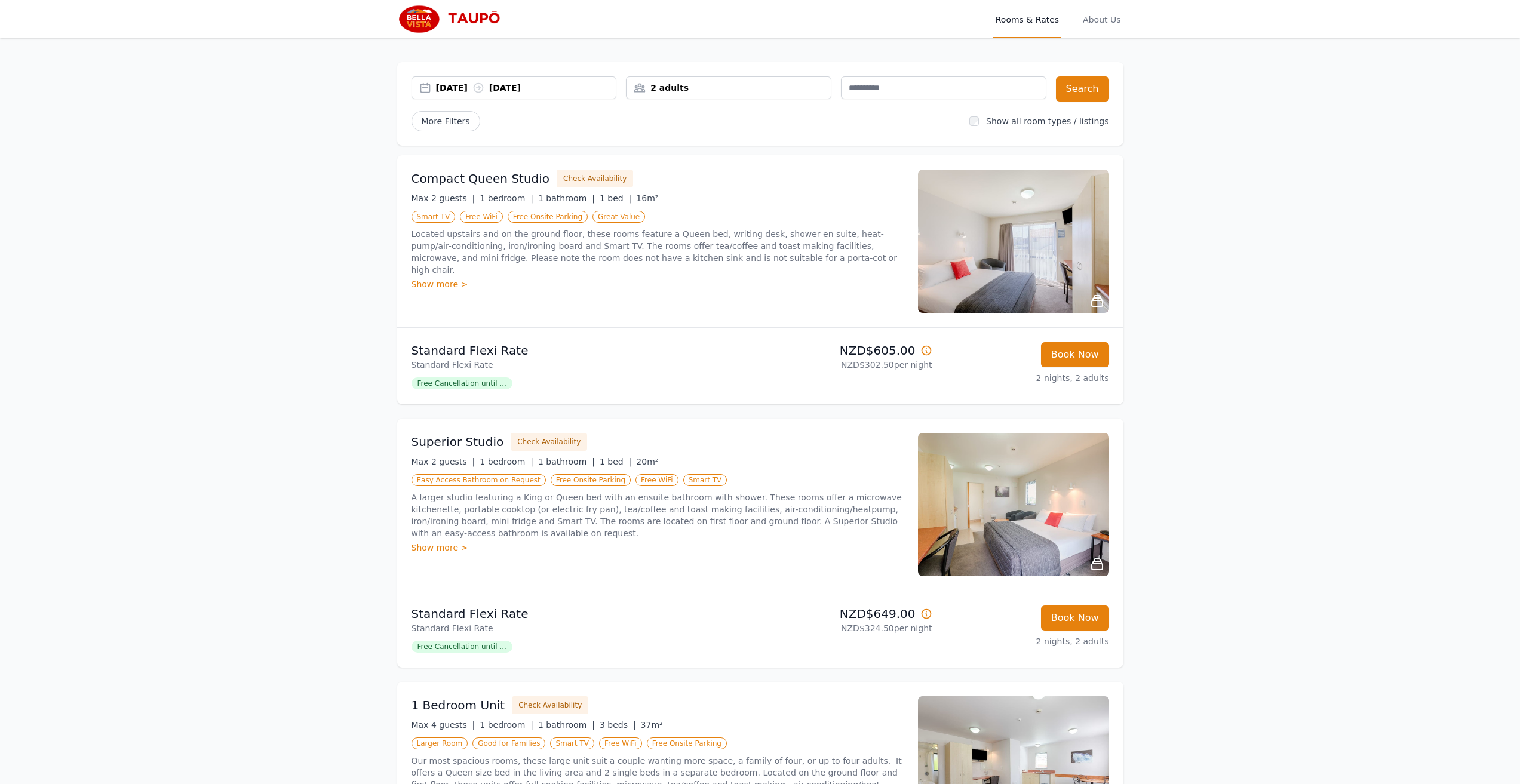
scroll to position [179, 0]
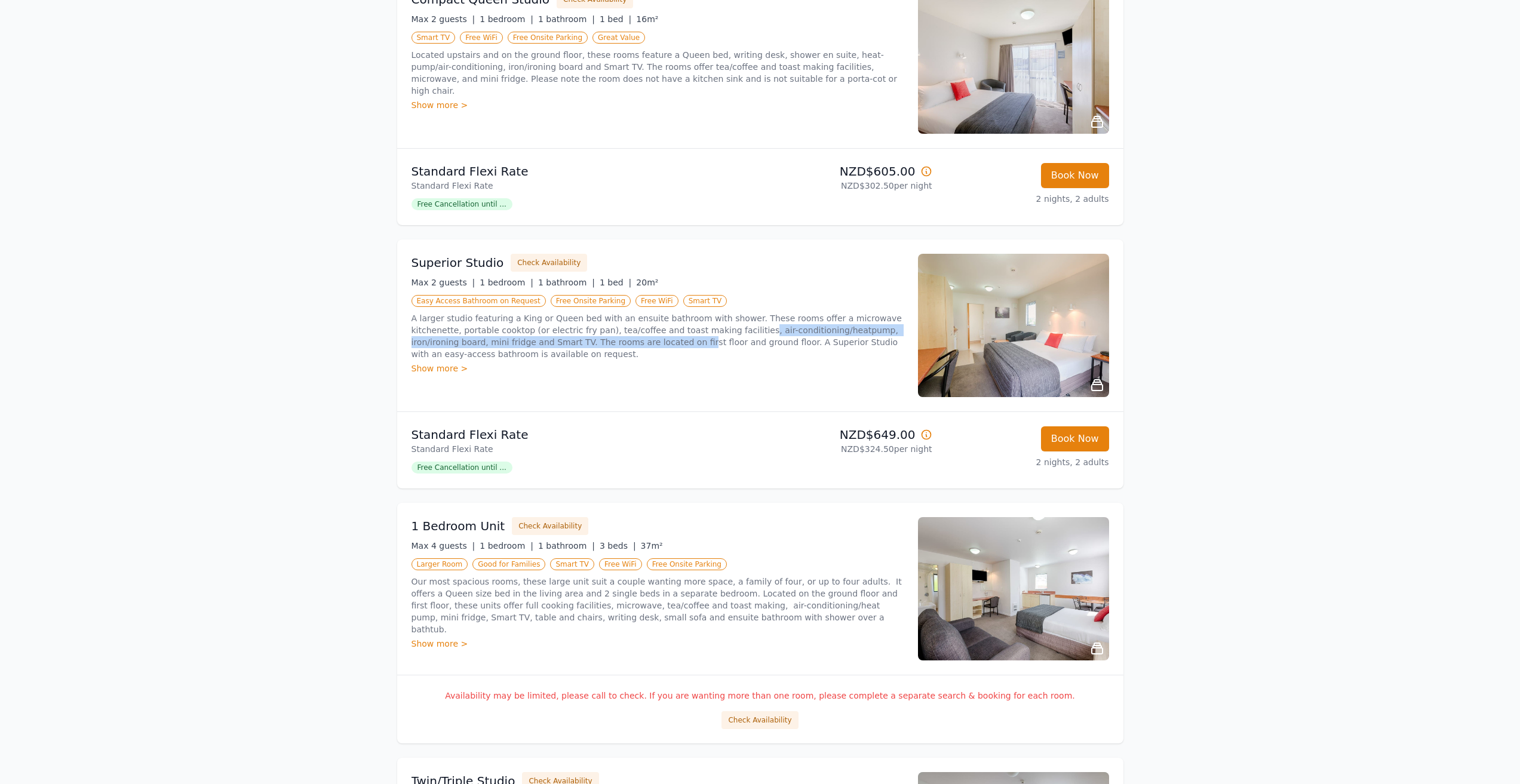
drag, startPoint x: 687, startPoint y: 330, endPoint x: 591, endPoint y: 346, distance: 97.3
click at [592, 346] on p "A larger studio featuring a King or Queen bed with an ensuite bathroom with sho…" at bounding box center [658, 336] width 492 height 48
click at [539, 339] on p "A larger studio featuring a King or Queen bed with an ensuite bathroom with sho…" at bounding box center [658, 336] width 492 height 48
drag, startPoint x: 544, startPoint y: 337, endPoint x: 491, endPoint y: 331, distance: 53.3
click at [491, 331] on p "A larger studio featuring a King or Queen bed with an ensuite bathroom with sho…" at bounding box center [658, 336] width 492 height 48
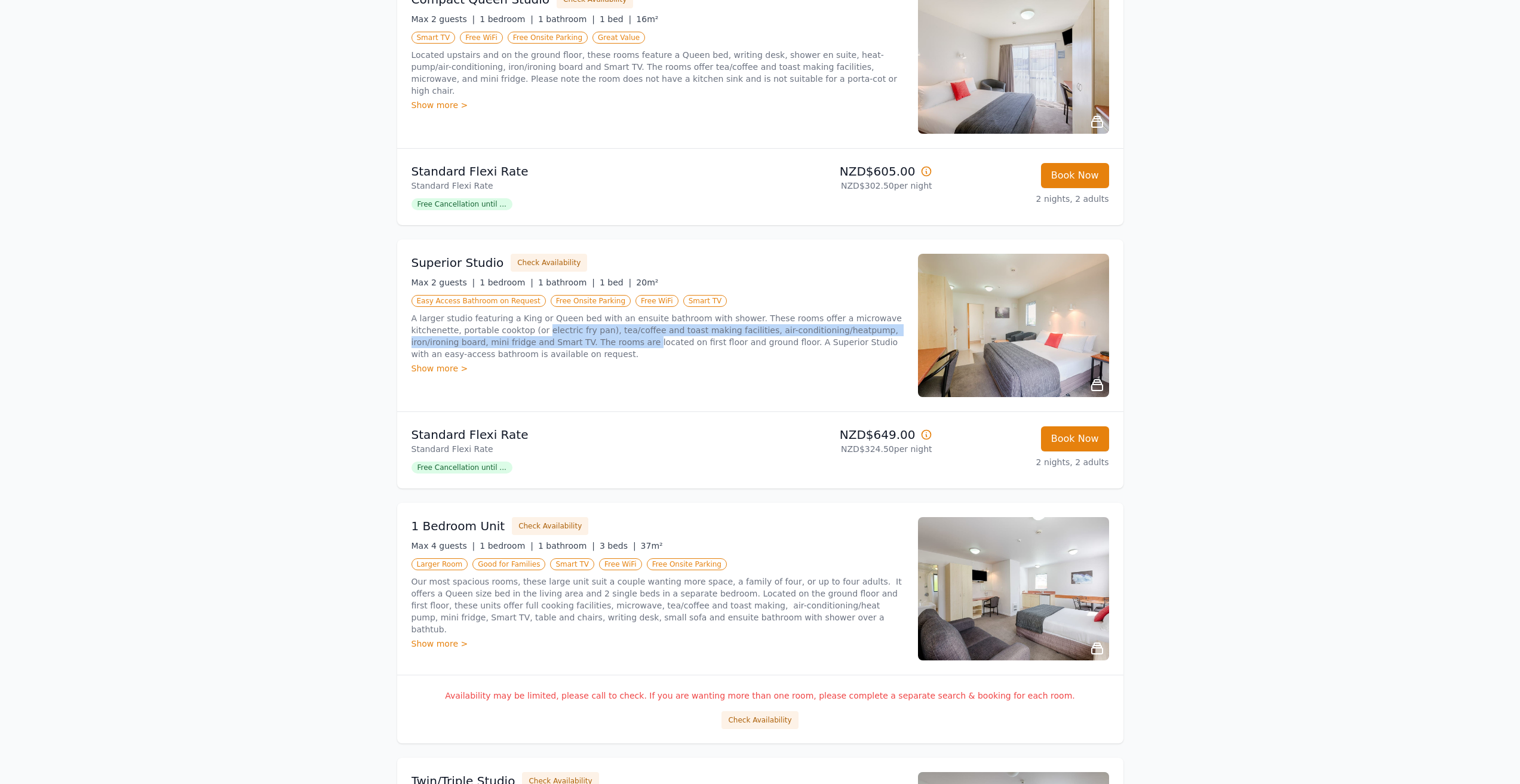
click at [491, 331] on p "A larger studio featuring a King or Queen bed with an ensuite bathroom with sho…" at bounding box center [658, 336] width 492 height 48
click at [541, 329] on p "A larger studio featuring a King or Queen bed with an ensuite bathroom with sho…" at bounding box center [658, 336] width 492 height 48
drag, startPoint x: 550, startPoint y: 333, endPoint x: 410, endPoint y: 332, distance: 140.0
click at [410, 332] on div "Superior Studio Check Availability Max 2 guests | 1 bedroom | 1 bathroom | 1 be…" at bounding box center [760, 325] width 727 height 172
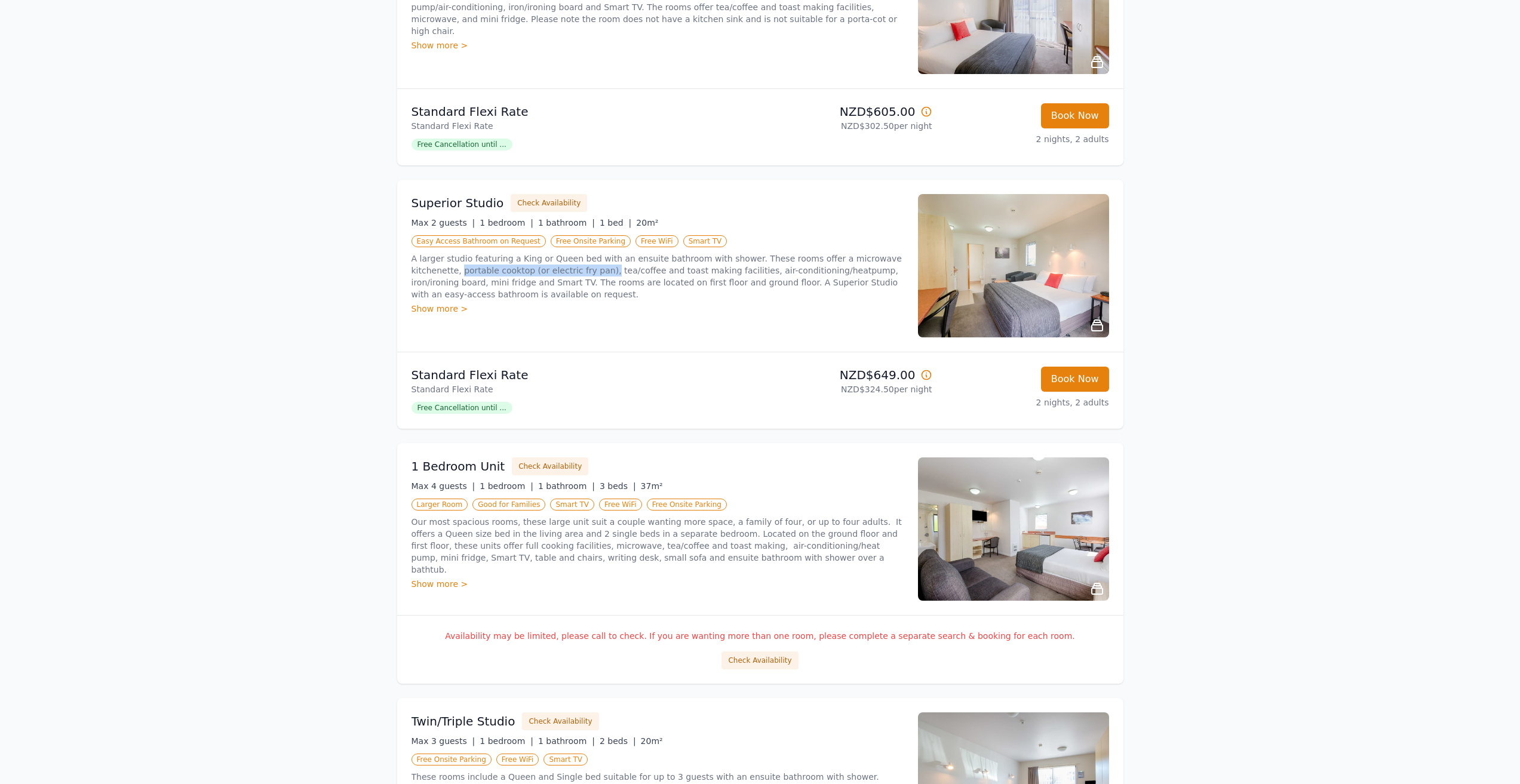
scroll to position [119, 0]
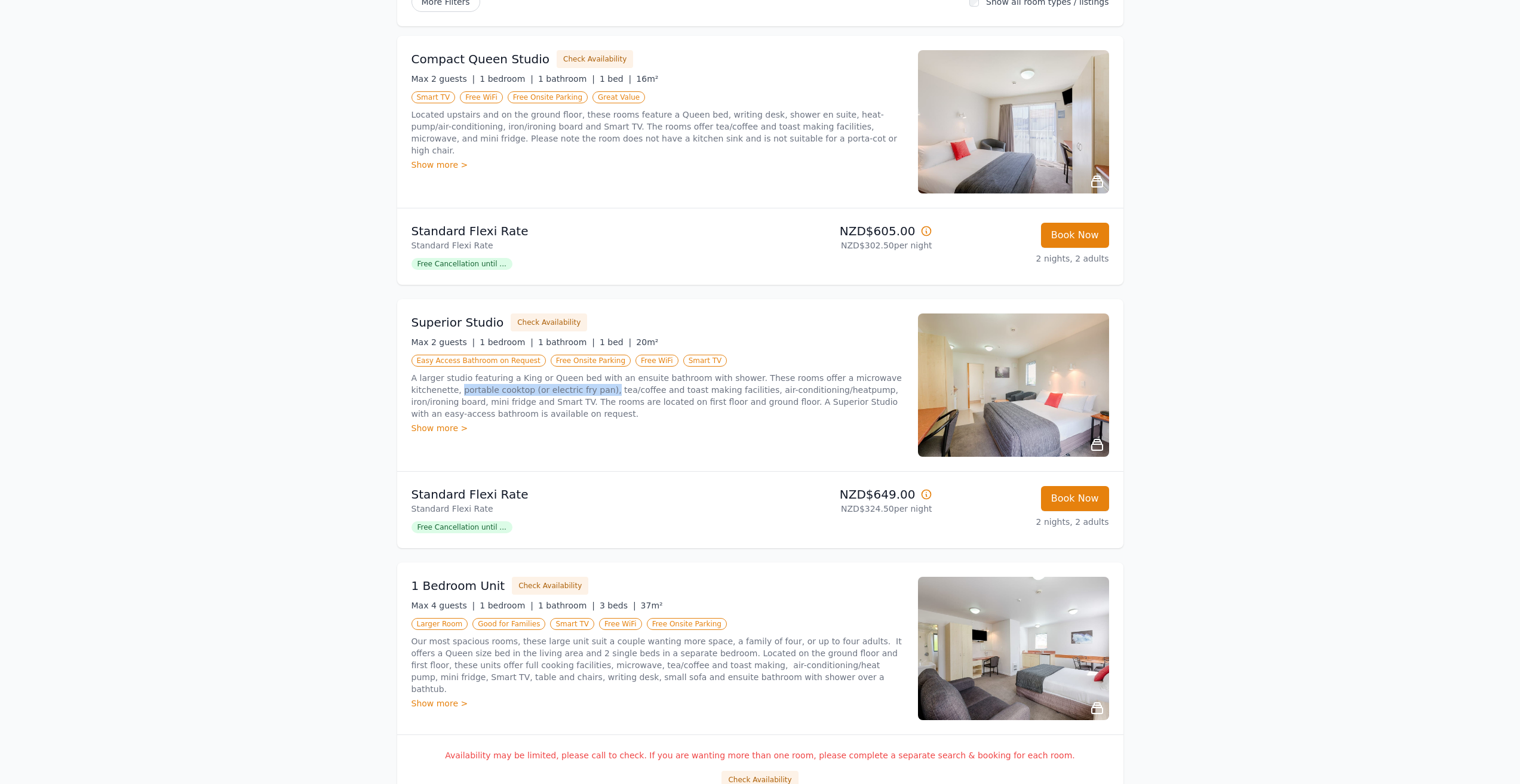
click at [1007, 373] on img at bounding box center [1013, 385] width 191 height 143
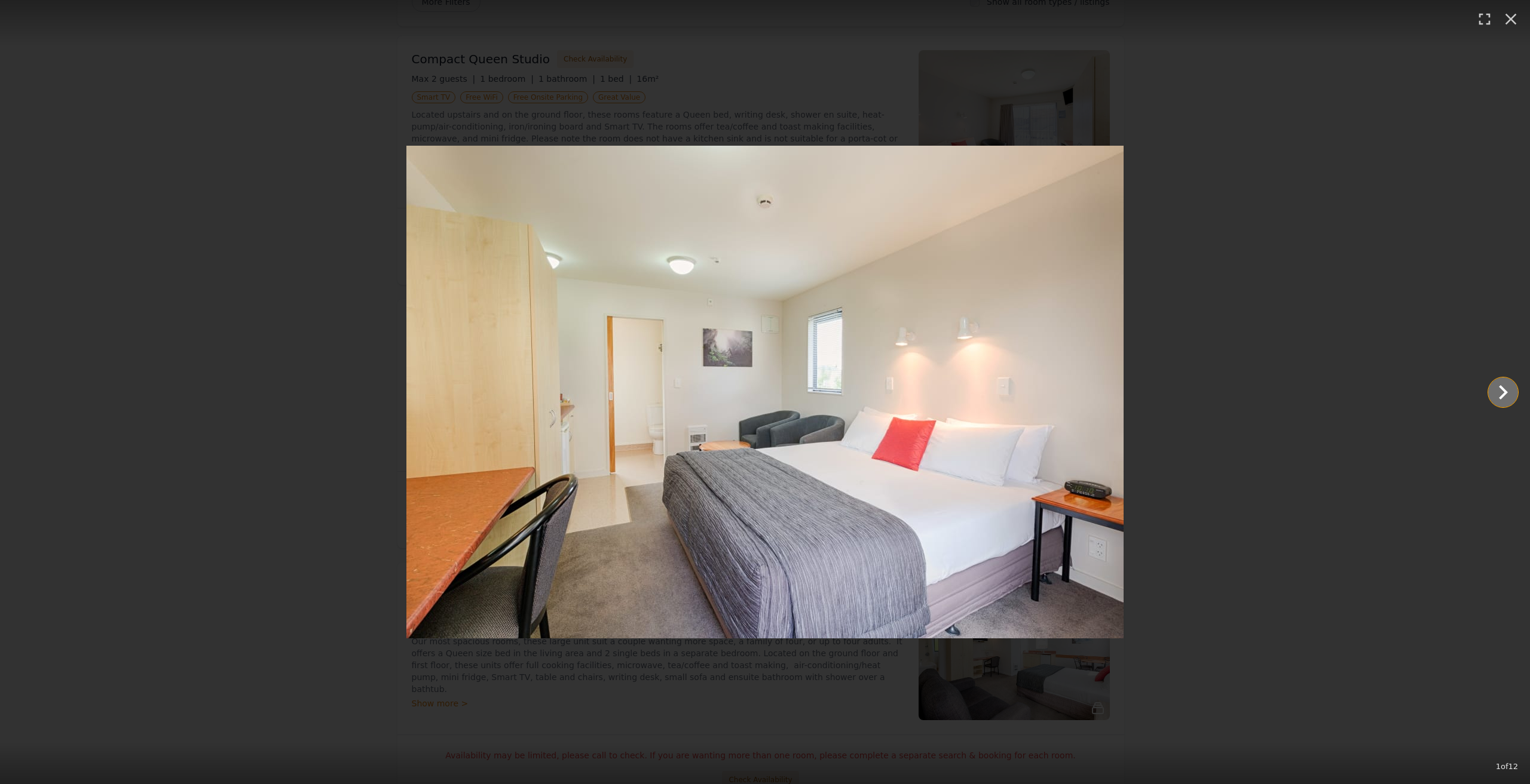
click at [1498, 385] on icon "Show slide 2 of 12" at bounding box center [1503, 392] width 28 height 28
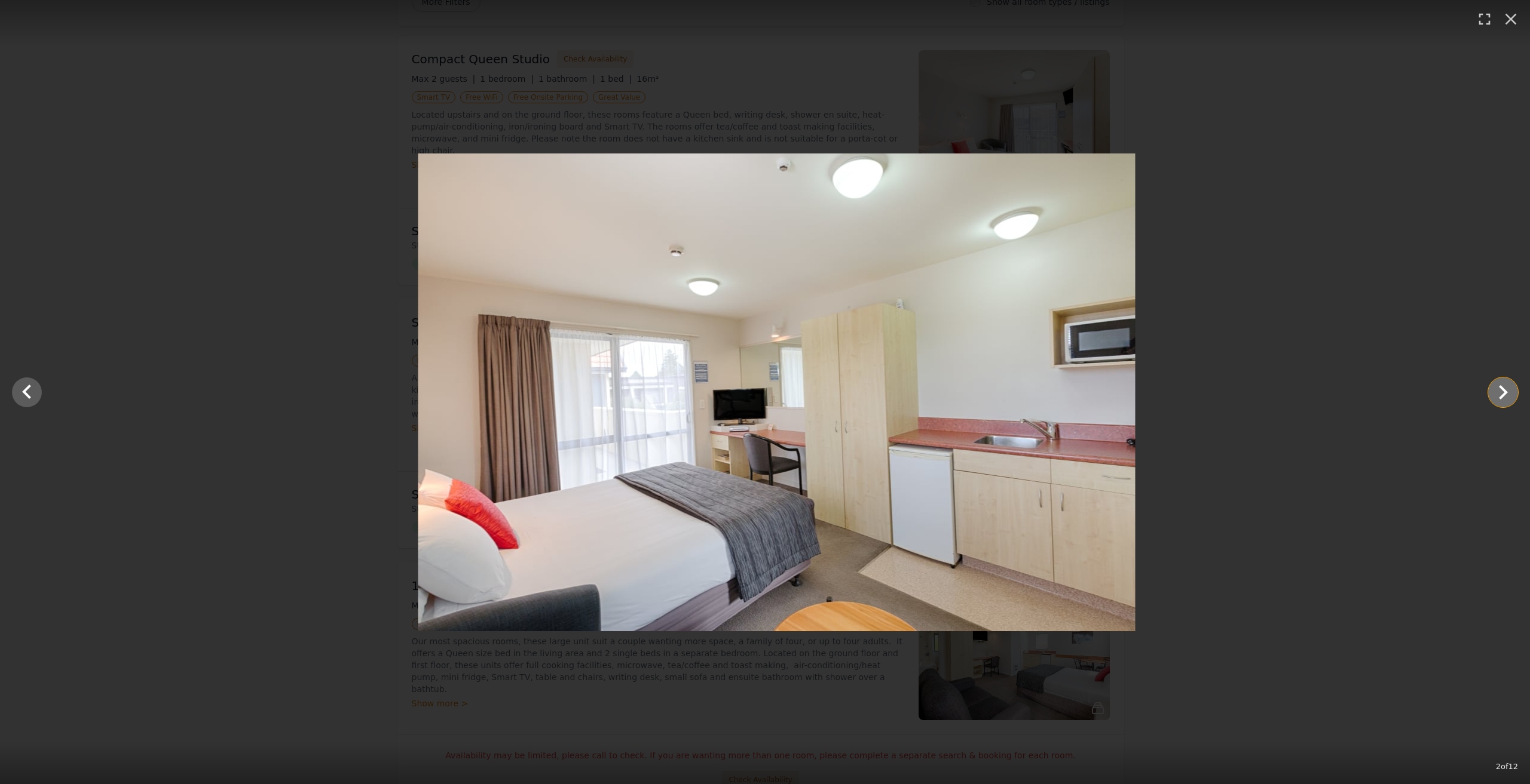
click at [1497, 385] on icon "Show slide 3 of 12" at bounding box center [1503, 392] width 28 height 28
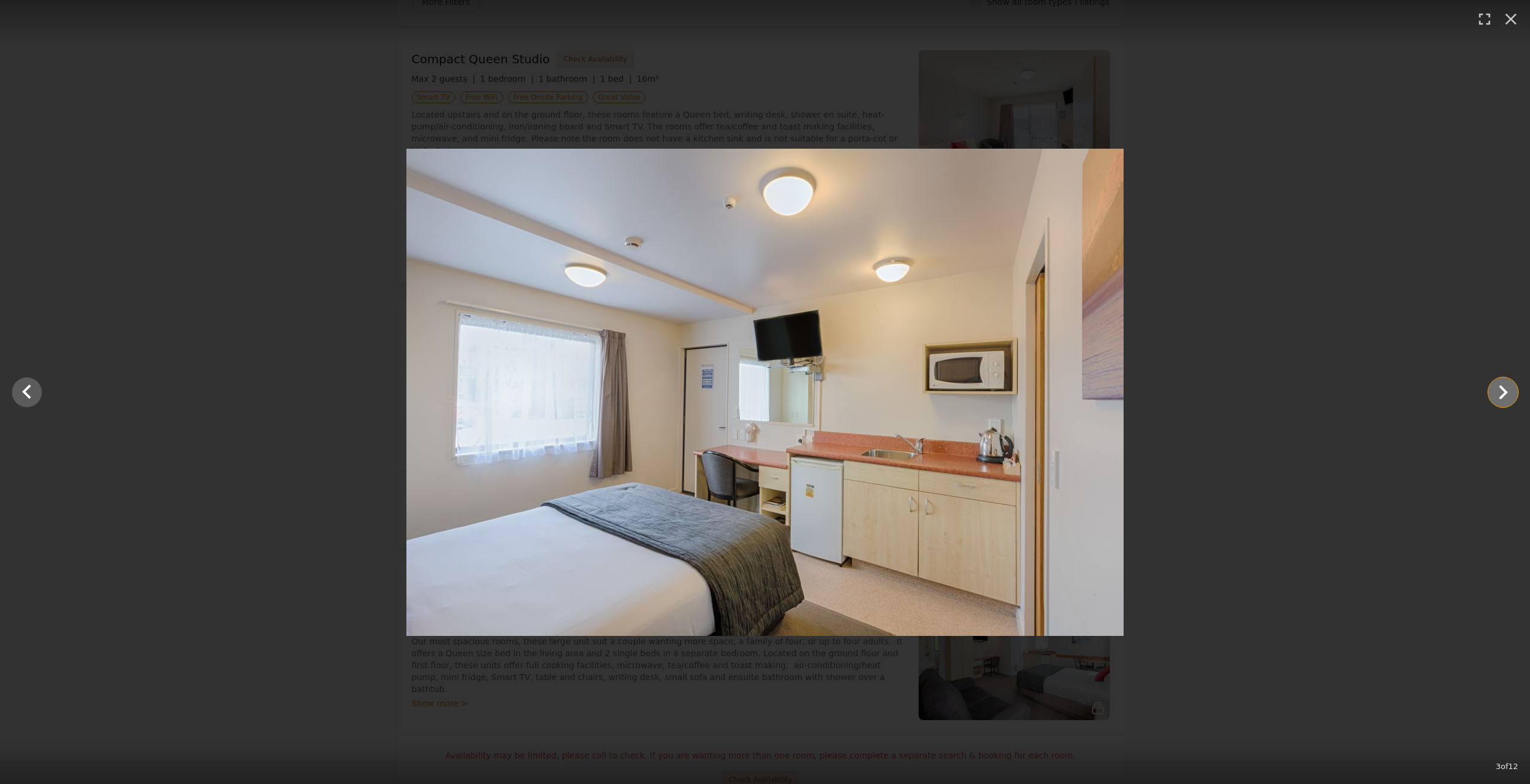
click at [1502, 395] on icon "Show slide 4 of 12" at bounding box center [1503, 392] width 28 height 28
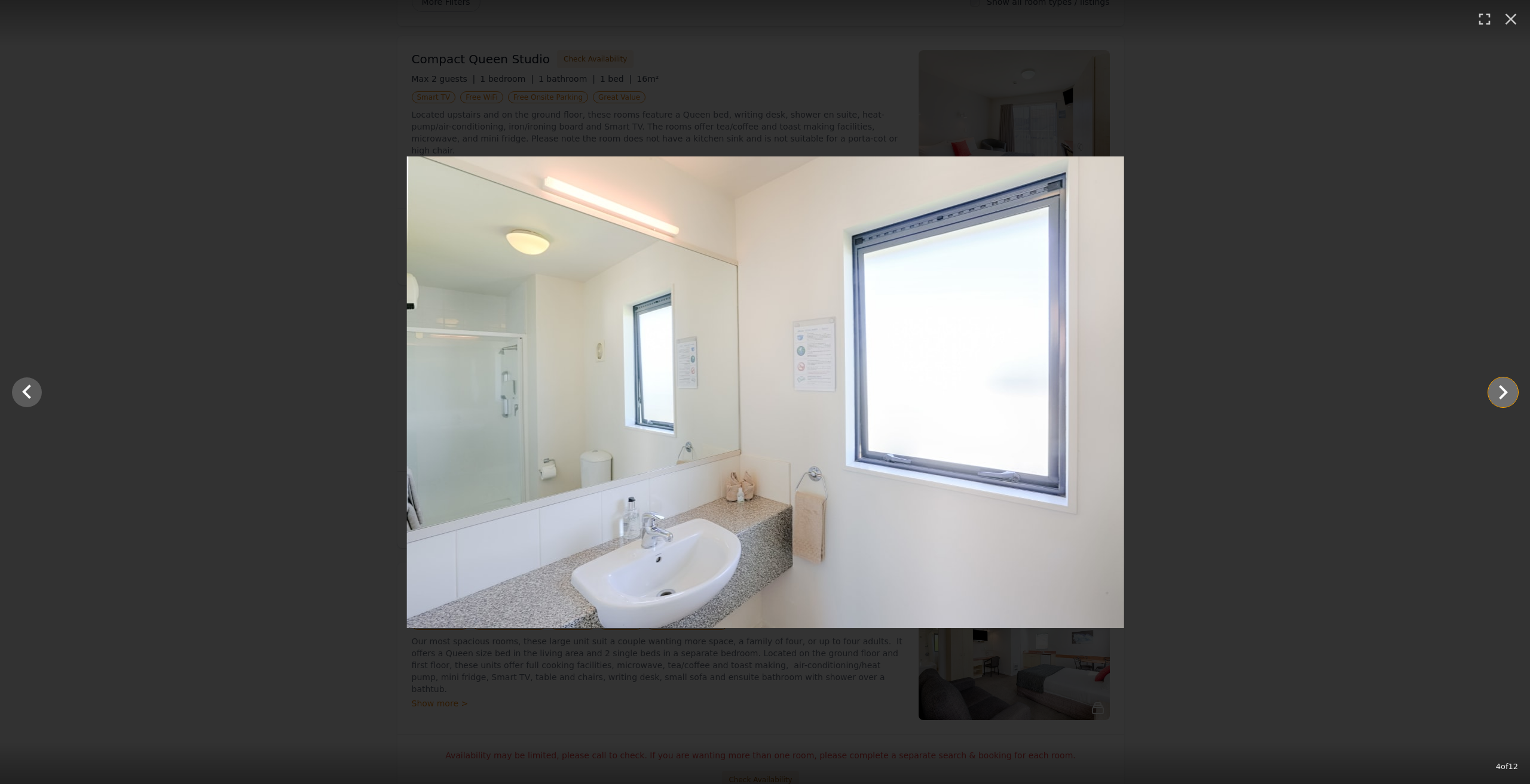
click at [1502, 395] on icon "Show slide 5 of 12" at bounding box center [1503, 392] width 28 height 28
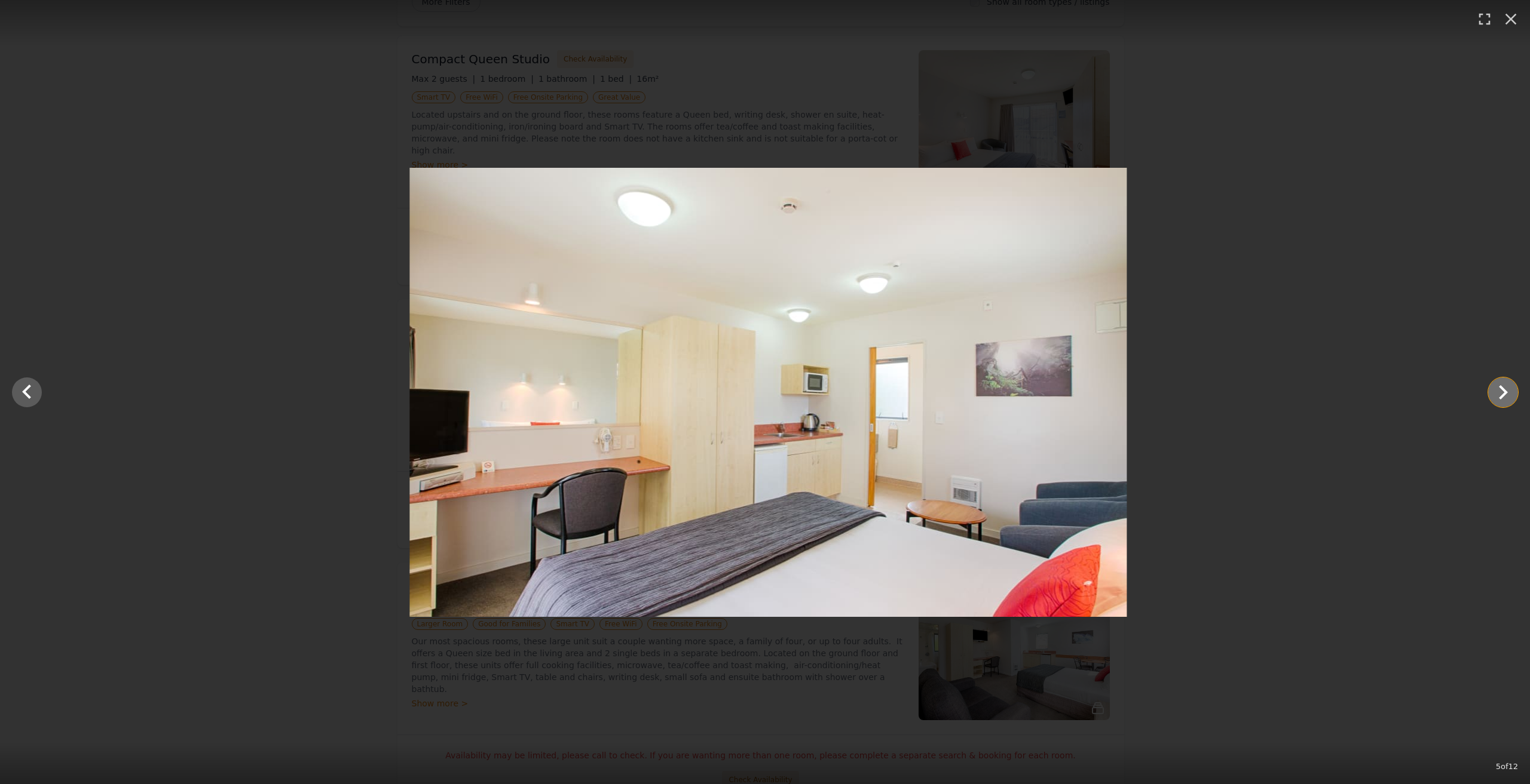
click at [1502, 395] on icon "Show slide 6 of 12" at bounding box center [1503, 392] width 28 height 28
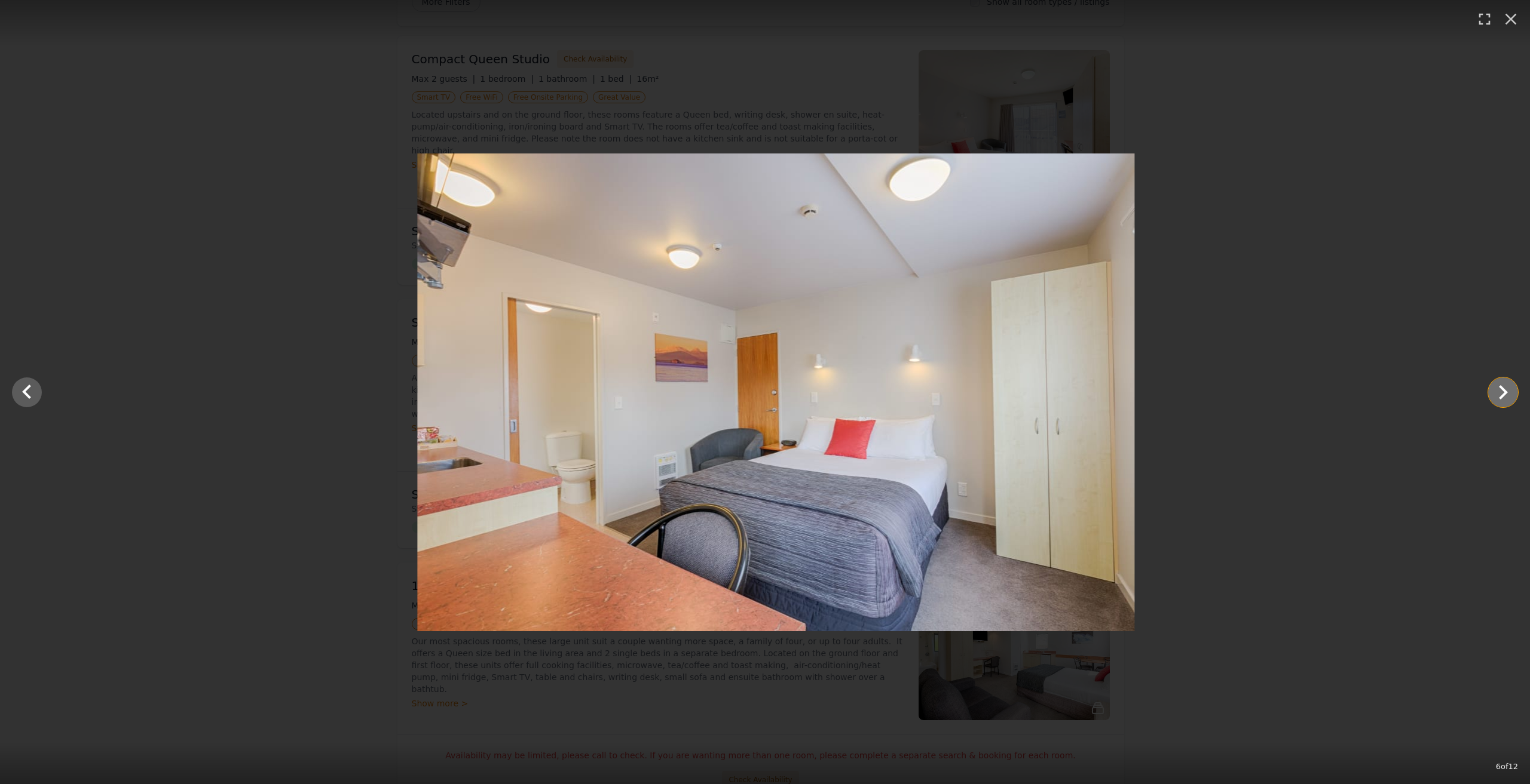
click at [1502, 395] on icon "Show slide 7 of 12" at bounding box center [1503, 392] width 28 height 28
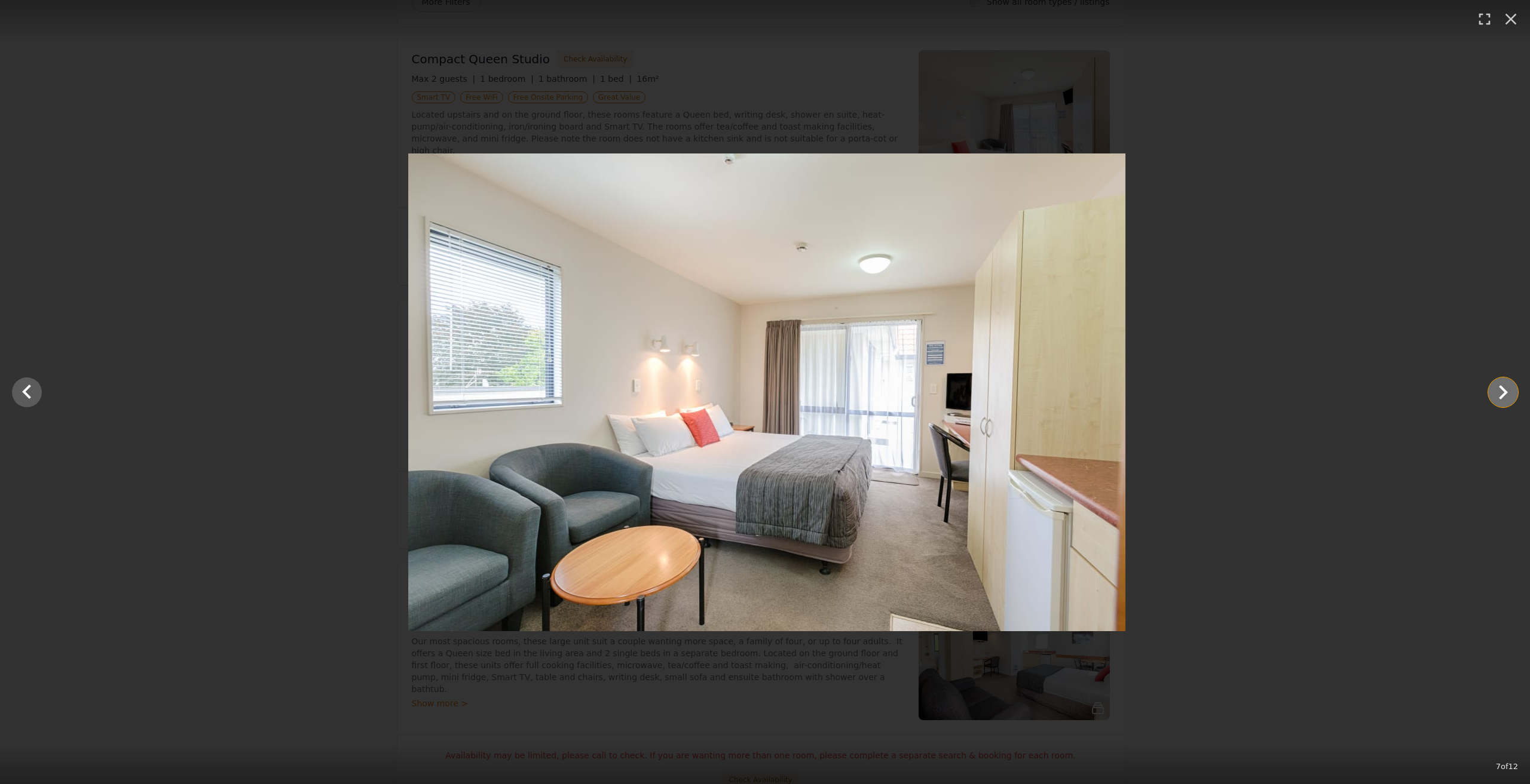
click at [1502, 395] on icon "Show slide 8 of 12" at bounding box center [1503, 392] width 28 height 28
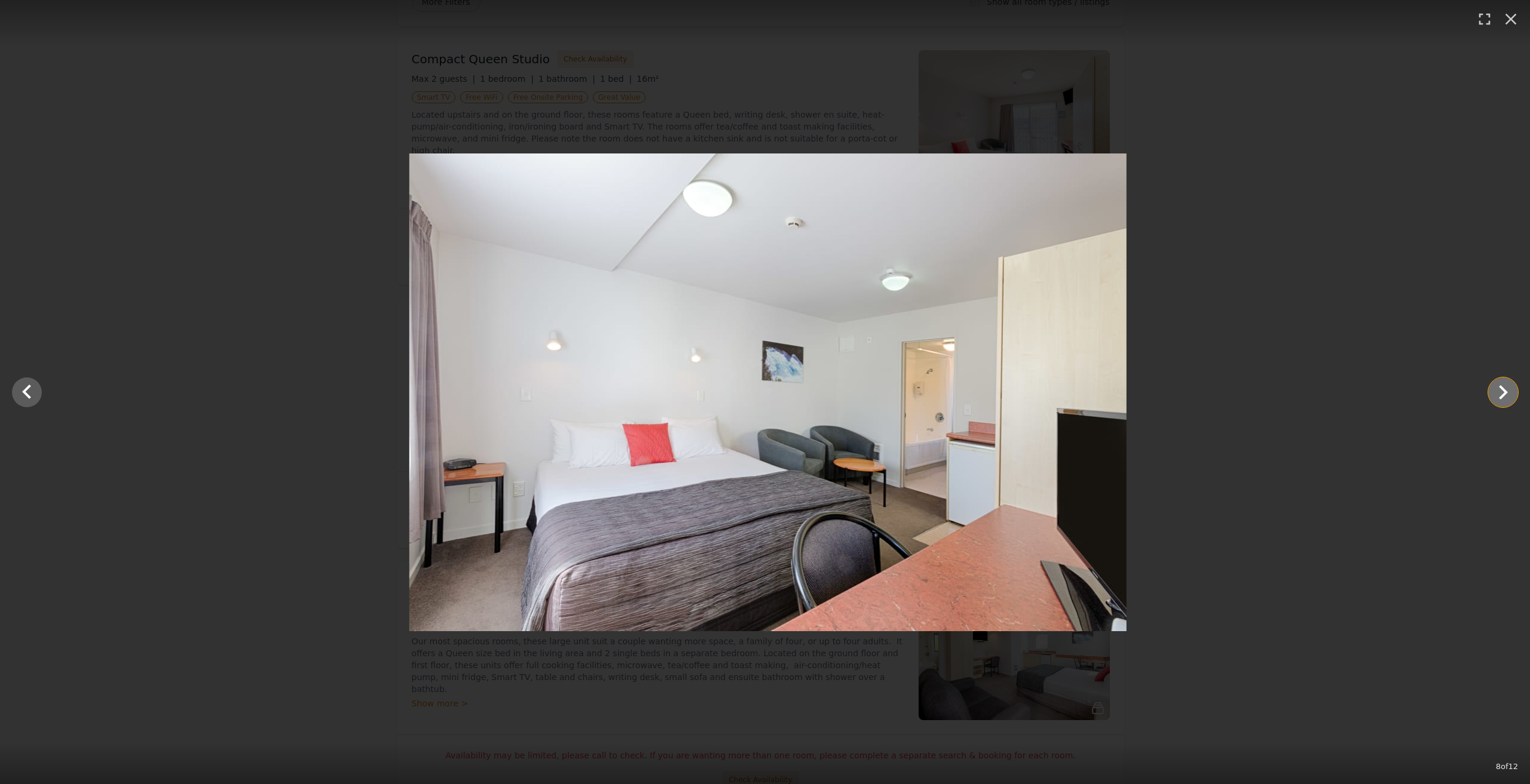
click at [1502, 395] on icon "Show slide 9 of 12" at bounding box center [1503, 392] width 28 height 28
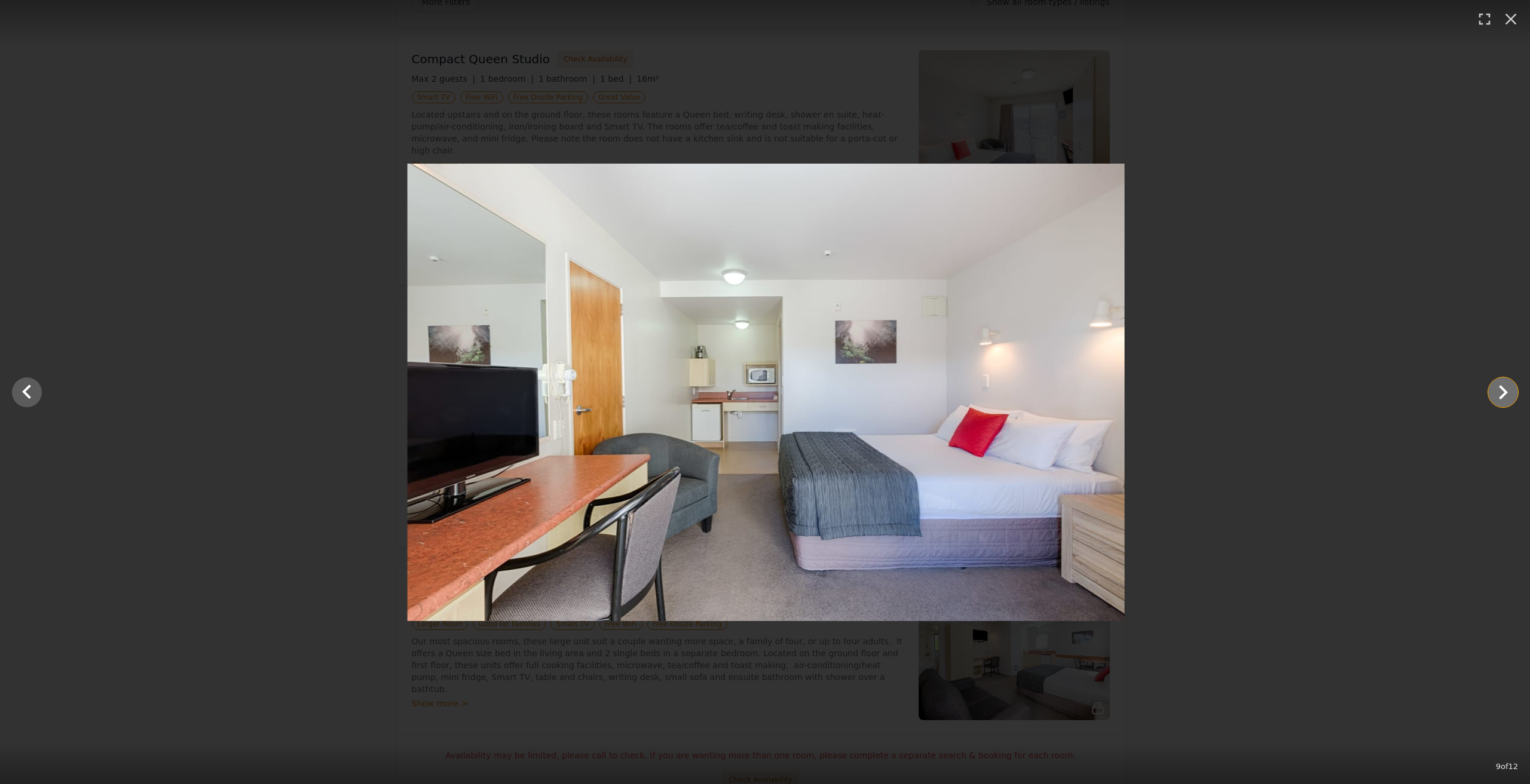
click at [1502, 395] on icon "Show slide 10 of 12" at bounding box center [1503, 392] width 28 height 28
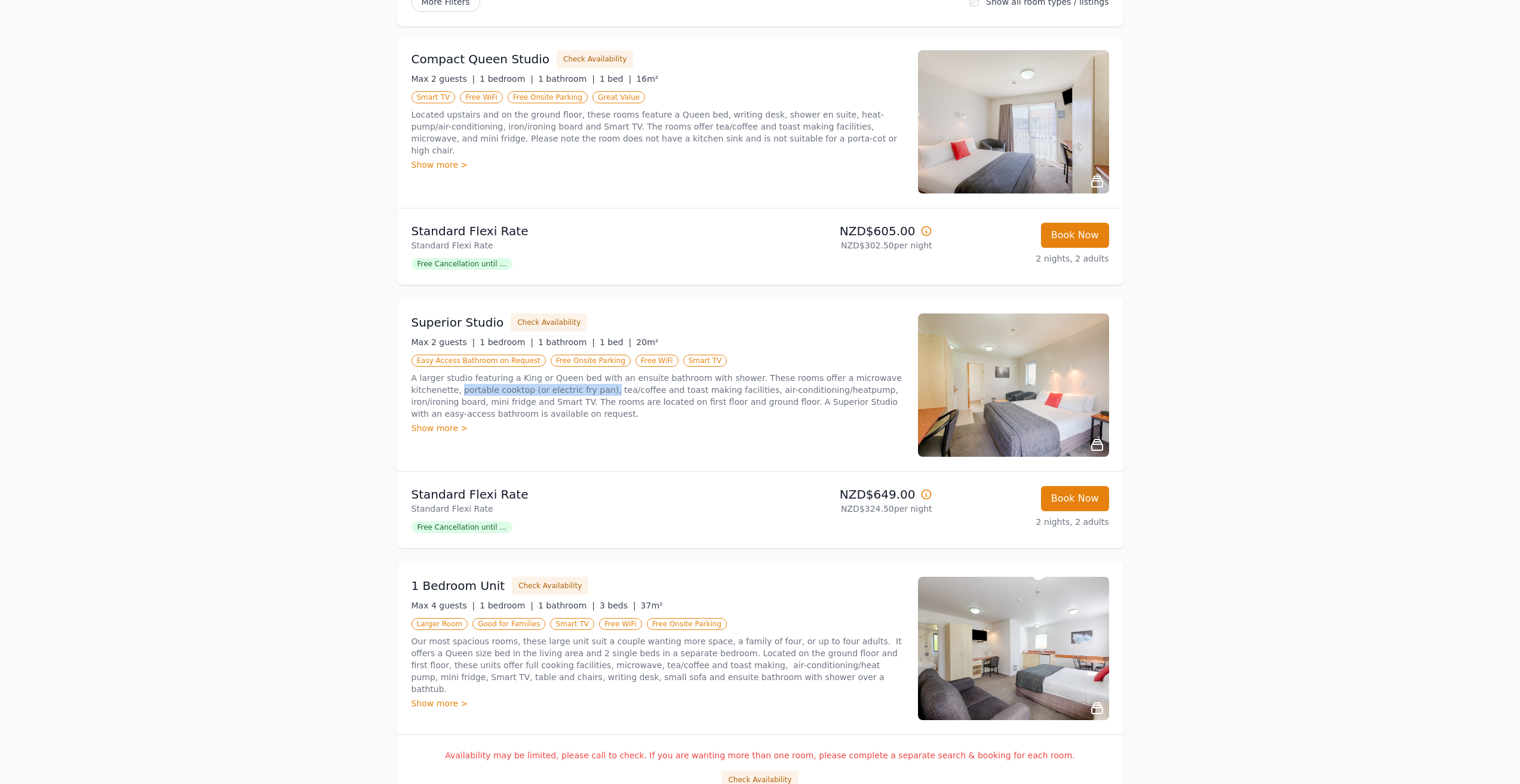
scroll to position [0, 0]
